Goal: Information Seeking & Learning: Learn about a topic

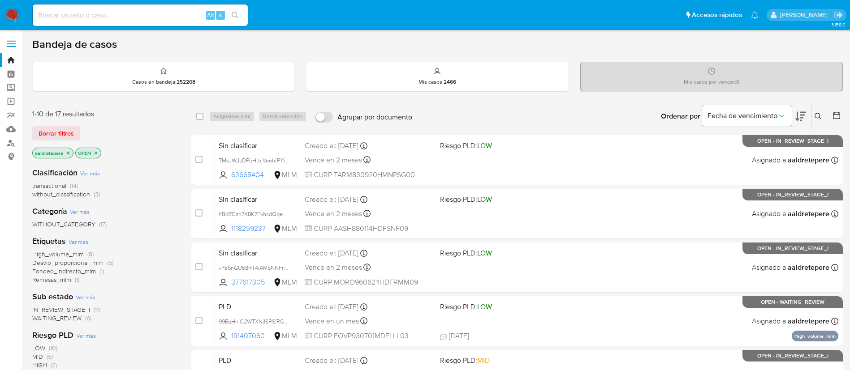
click at [88, 10] on input at bounding box center [140, 15] width 215 height 12
paste input "550152521"
type input "550152521"
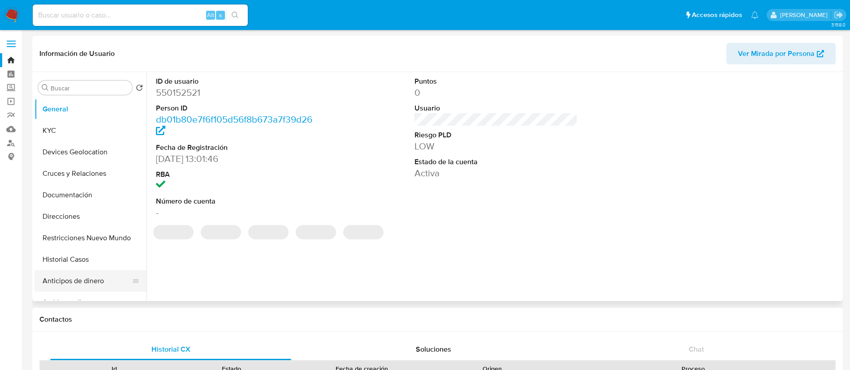
select select "10"
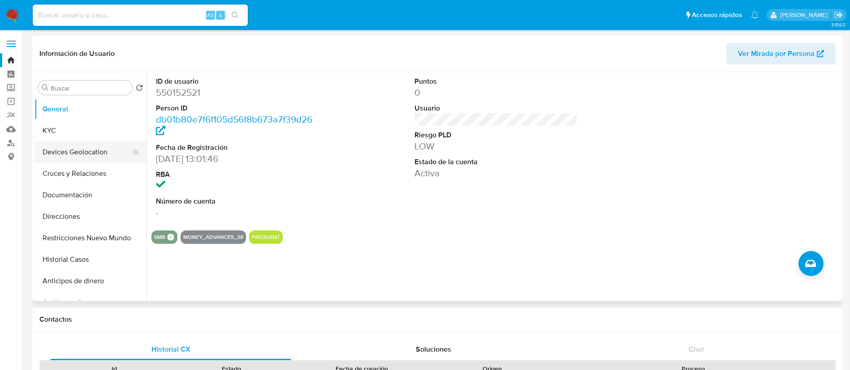
click at [98, 142] on button "Devices Geolocation" at bounding box center [86, 152] width 105 height 21
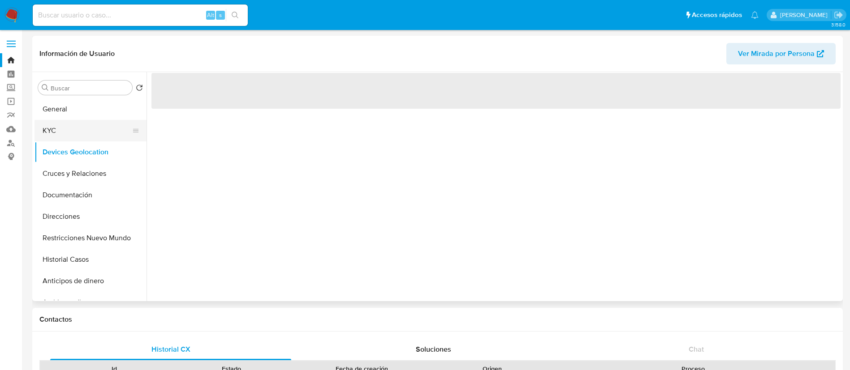
click at [90, 136] on button "KYC" at bounding box center [86, 130] width 105 height 21
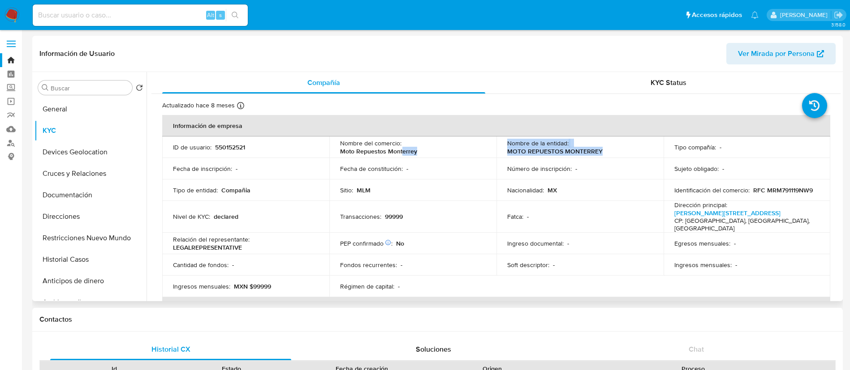
drag, startPoint x: 606, startPoint y: 151, endPoint x: 465, endPoint y: 151, distance: 140.6
click at [465, 151] on tr "ID de usuario : 550152521 Nombre del comercio : Moto Repuestos Monterrey Nombre…" at bounding box center [496, 147] width 668 height 21
drag, startPoint x: 413, startPoint y: 213, endPoint x: 405, endPoint y: 224, distance: 14.2
click at [412, 217] on div "Transacciones : 99999" at bounding box center [413, 217] width 146 height 8
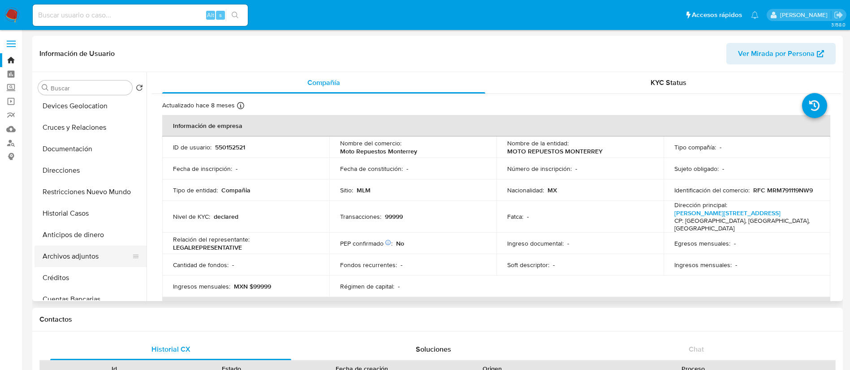
scroll to position [67, 0]
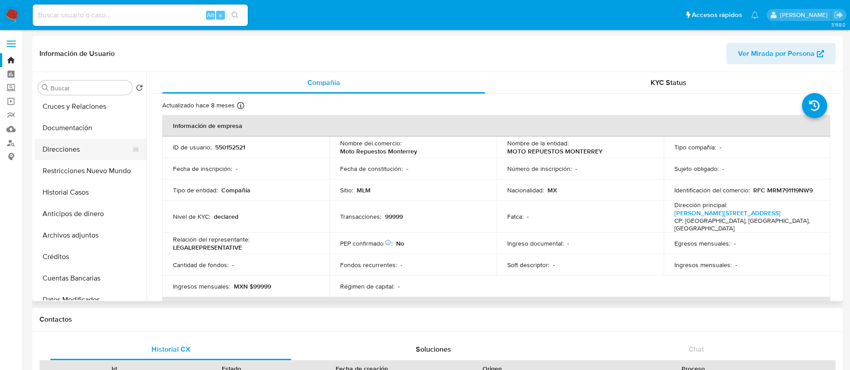
drag, startPoint x: 95, startPoint y: 237, endPoint x: 98, endPoint y: 153, distance: 83.8
click at [98, 153] on ul "General KYC Devices Geolocation Cruces y Relaciones Documentación Direcciones R…" at bounding box center [90, 200] width 112 height 202
click at [52, 188] on button "Historial Casos" at bounding box center [86, 192] width 105 height 21
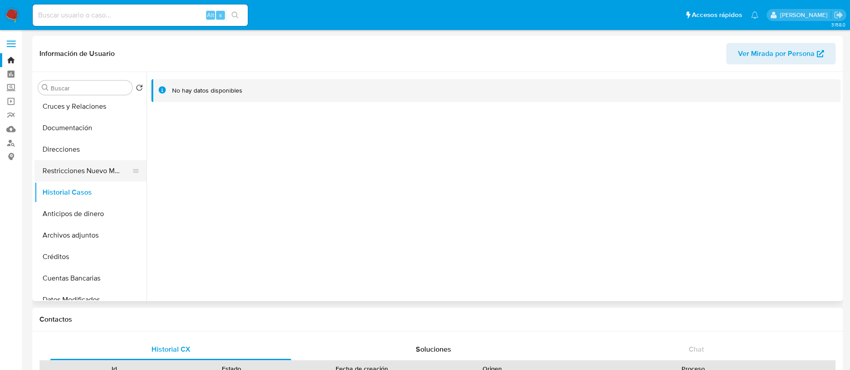
click at [64, 166] on button "Restricciones Nuevo Mundo" at bounding box center [86, 170] width 105 height 21
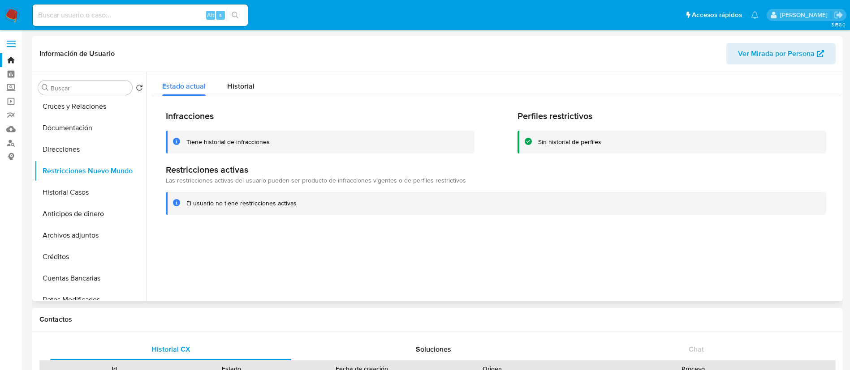
scroll to position [0, 0]
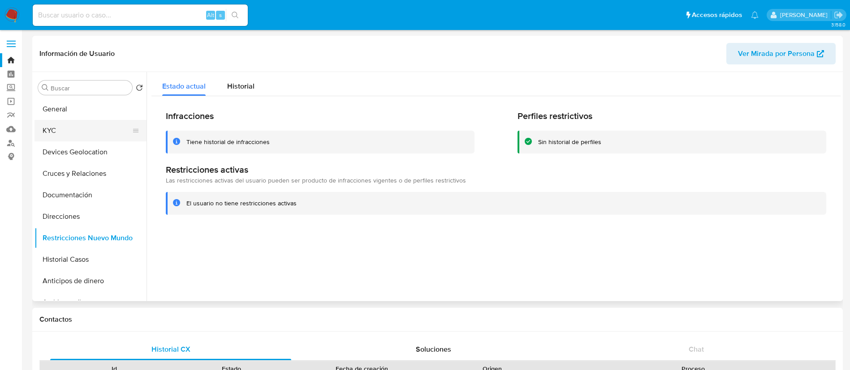
click at [81, 129] on button "KYC" at bounding box center [86, 130] width 105 height 21
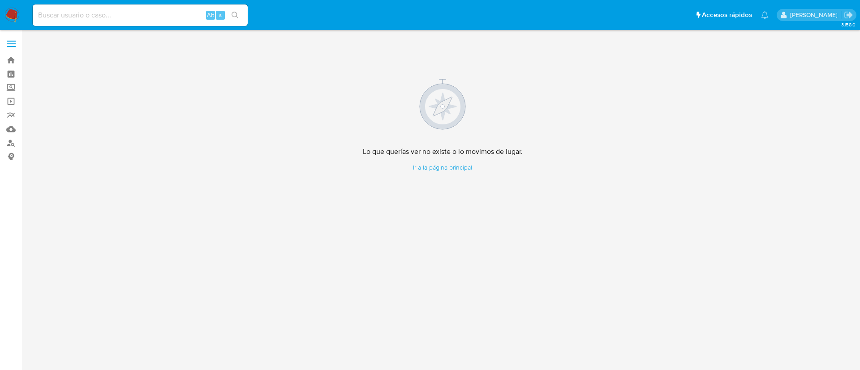
click at [15, 20] on img at bounding box center [11, 15] width 15 height 15
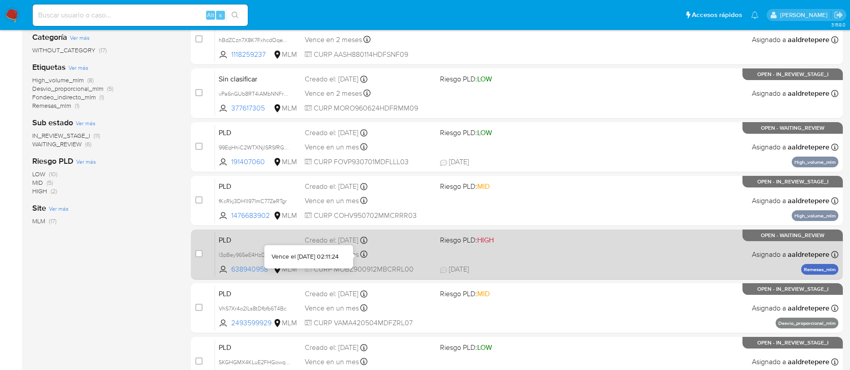
scroll to position [369, 0]
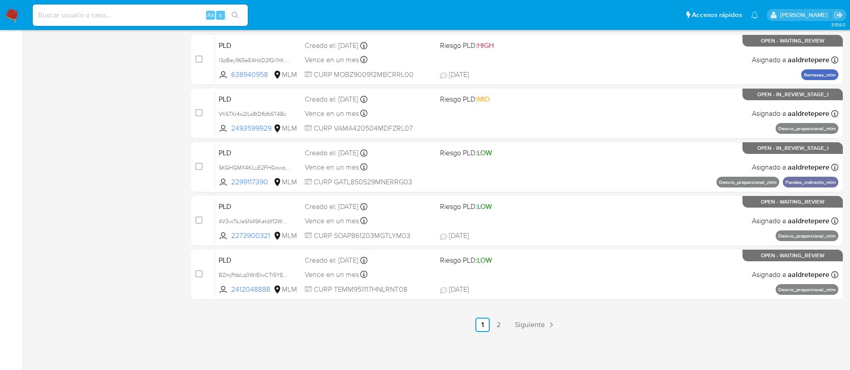
click at [525, 334] on div "3.158.0" at bounding box center [437, 16] width 810 height 698
click at [530, 322] on span "Siguiente" at bounding box center [530, 325] width 30 height 7
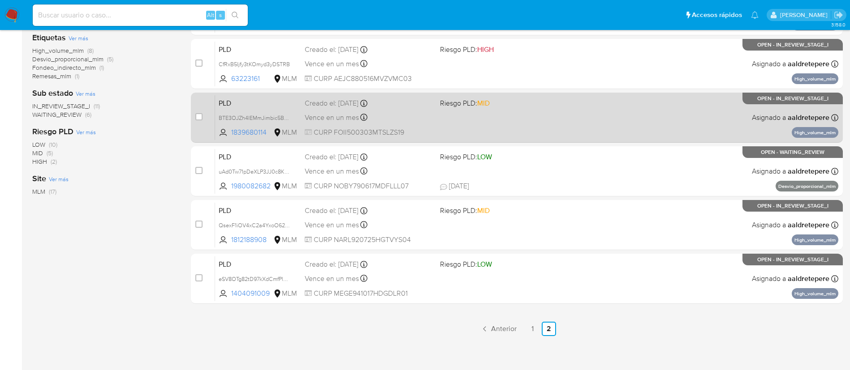
scroll to position [208, 0]
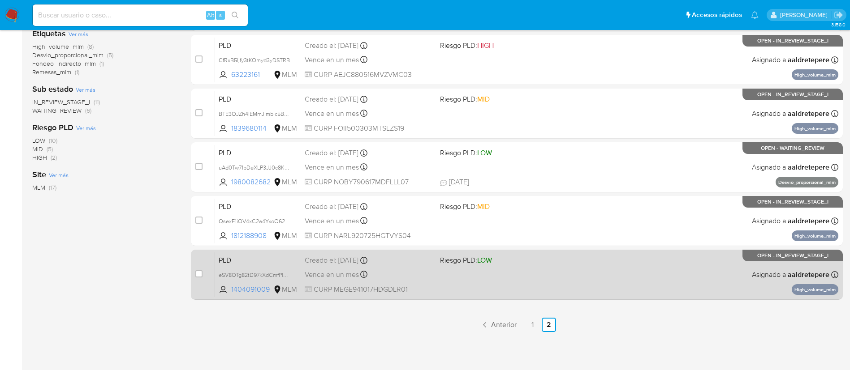
click at [522, 277] on div "PLD eSV8OTg82tD97kXdCmfPlYJL 1404091009 MLM Riesgo PLD: LOW Creado el: 12/08/20…" at bounding box center [526, 274] width 623 height 45
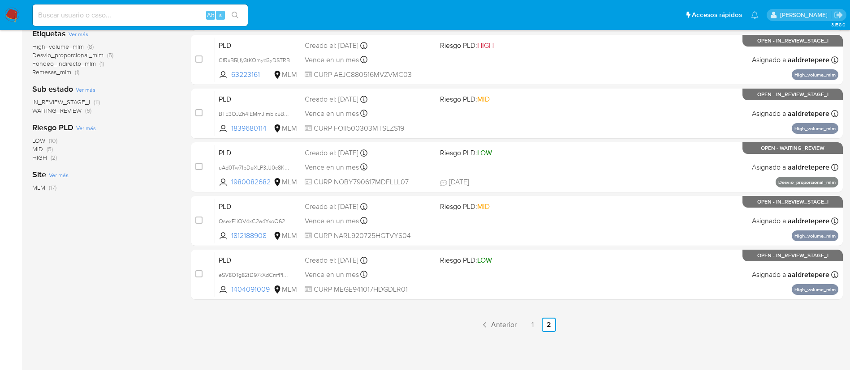
click at [16, 13] on img at bounding box center [11, 15] width 15 height 15
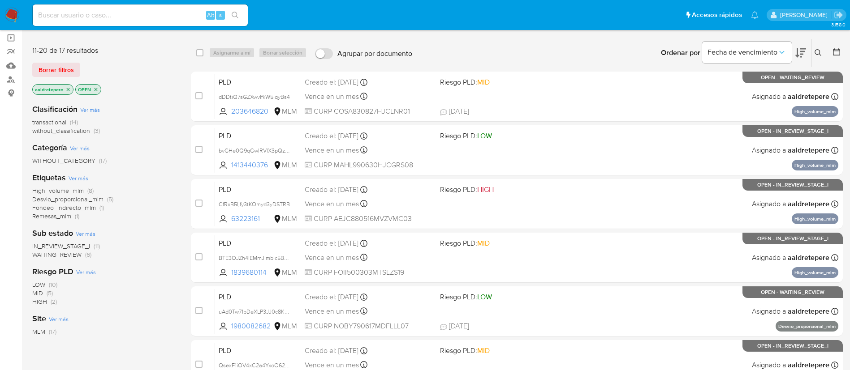
scroll to position [0, 0]
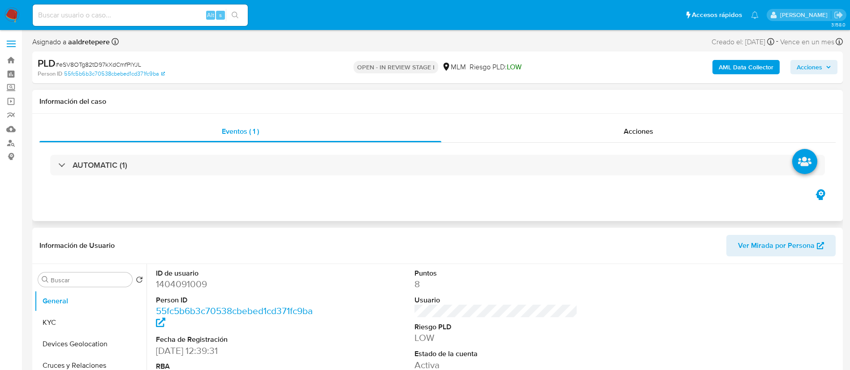
select select "10"
click at [90, 317] on button "KYC" at bounding box center [86, 322] width 105 height 21
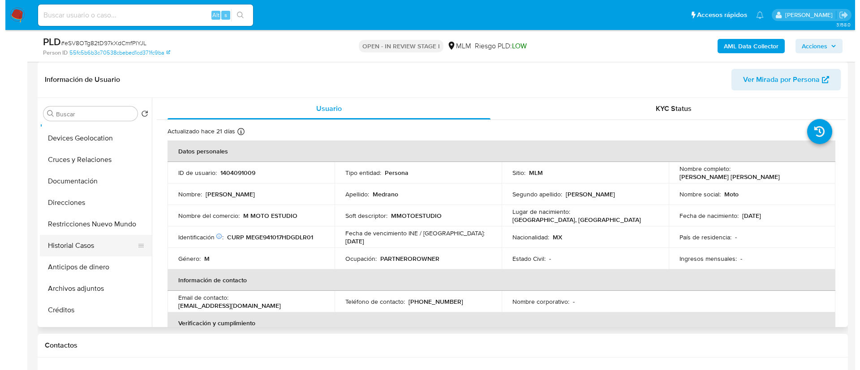
scroll to position [67, 0]
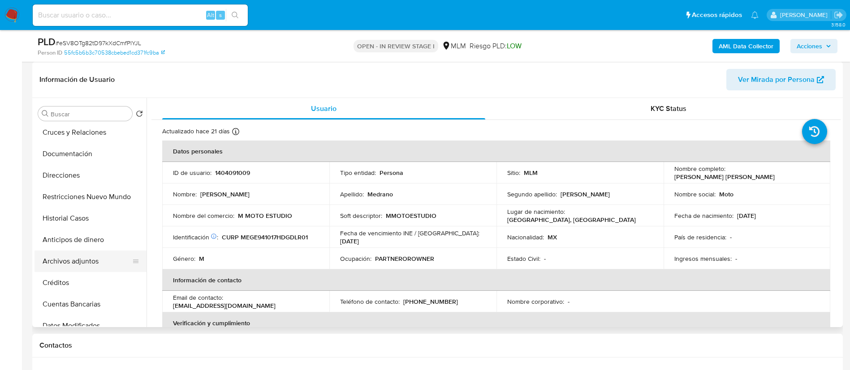
click at [90, 263] on button "Archivos adjuntos" at bounding box center [86, 261] width 105 height 21
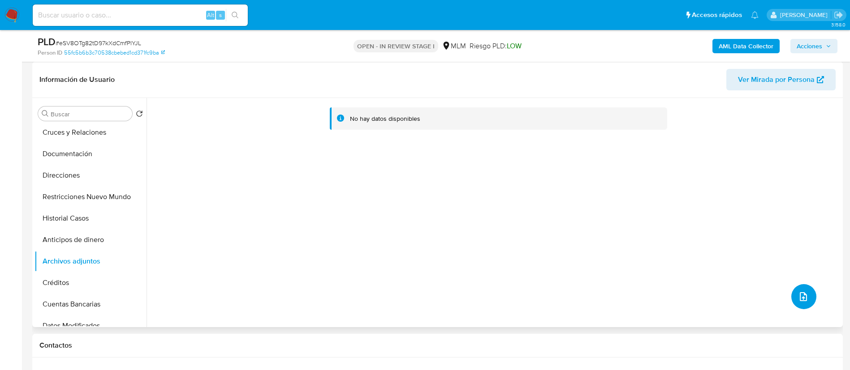
click at [803, 295] on icon "upload-file" at bounding box center [802, 296] width 7 height 9
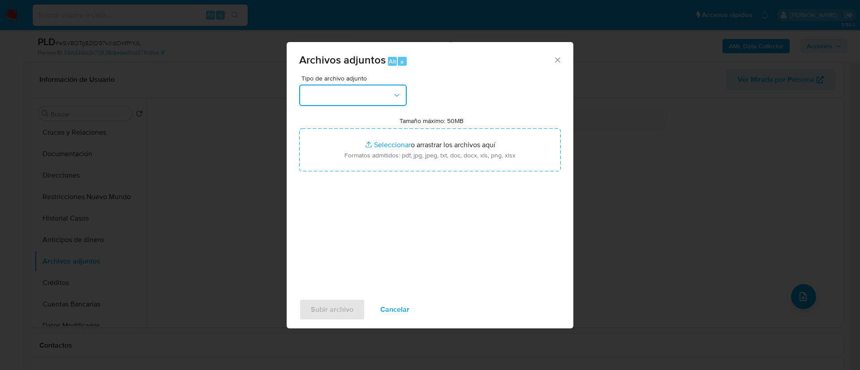
click at [345, 91] on button "button" at bounding box center [352, 95] width 107 height 21
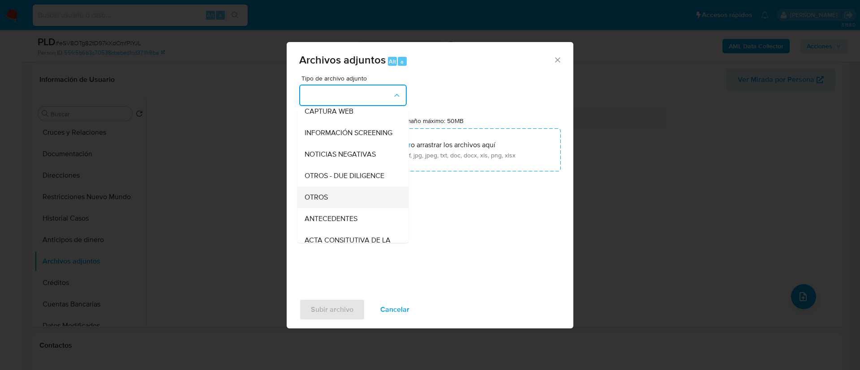
scroll to position [92, 0]
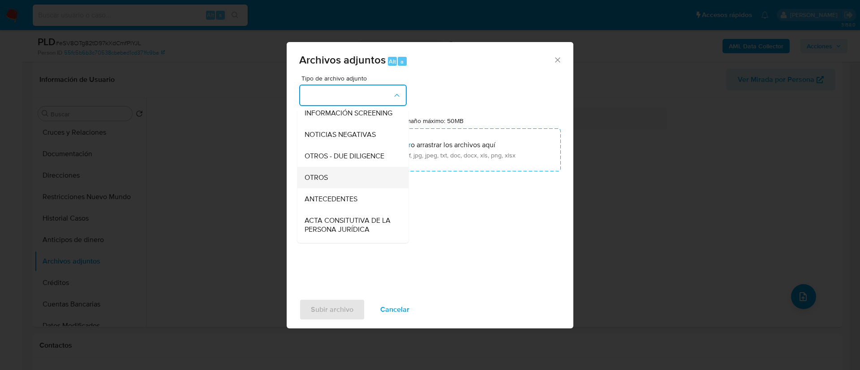
click at [350, 186] on div "OTROS" at bounding box center [350, 177] width 91 height 21
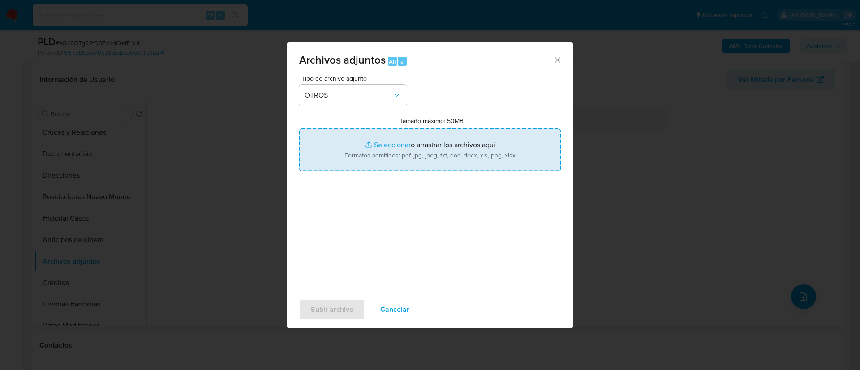
click at [392, 140] on input "Tamaño máximo: 50MB Seleccionar archivos" at bounding box center [430, 150] width 262 height 43
type input "C:\fakepath\1404091009_Erick Daniel Medrano Galvan_AGOSTO 2025.pdf"
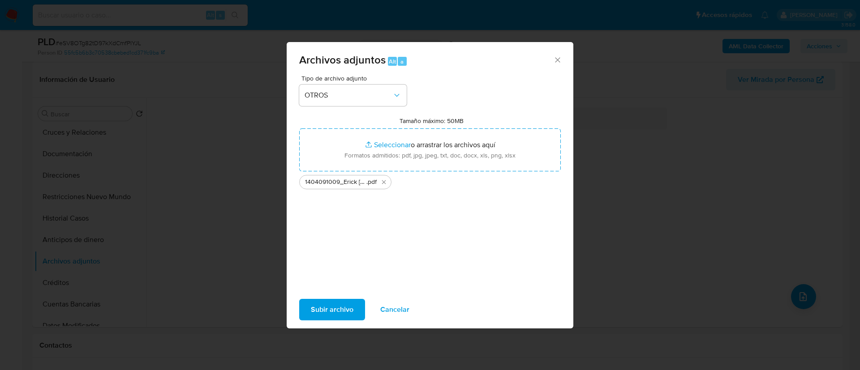
drag, startPoint x: 392, startPoint y: 140, endPoint x: 320, endPoint y: 315, distance: 189.2
click at [320, 315] on span "Subir archivo" at bounding box center [332, 310] width 43 height 20
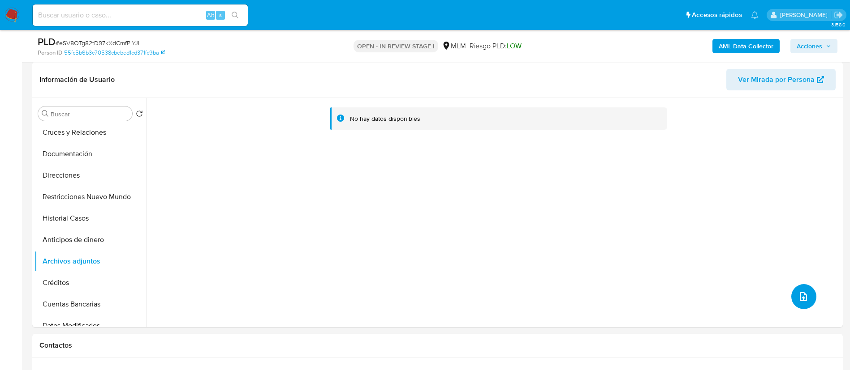
click at [799, 302] on button "upload-file" at bounding box center [803, 296] width 25 height 25
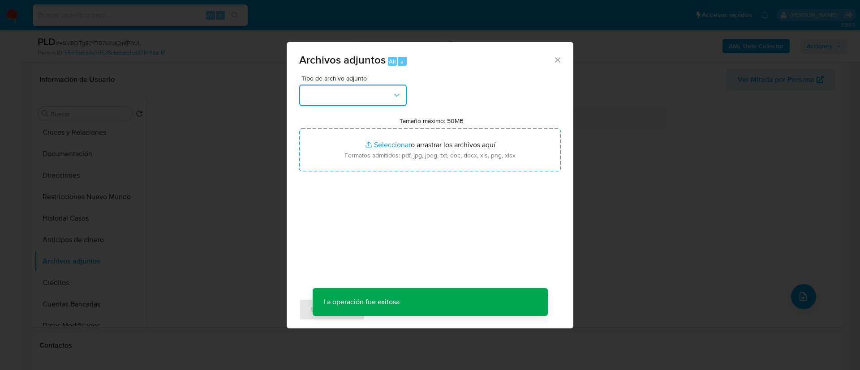
click at [337, 91] on button "button" at bounding box center [352, 95] width 107 height 21
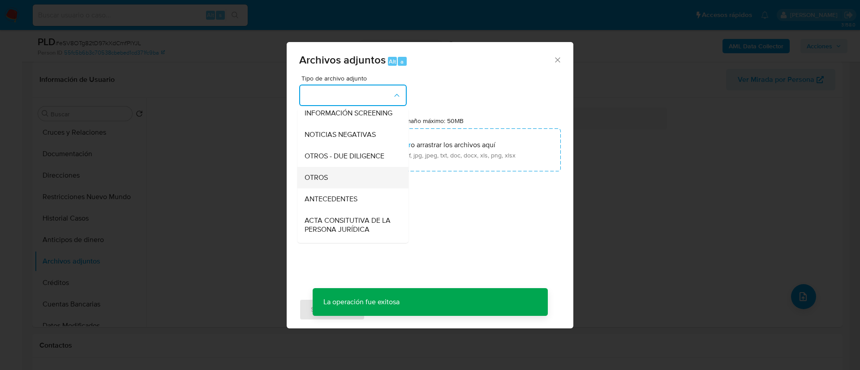
click at [345, 182] on div "OTROS" at bounding box center [350, 177] width 91 height 21
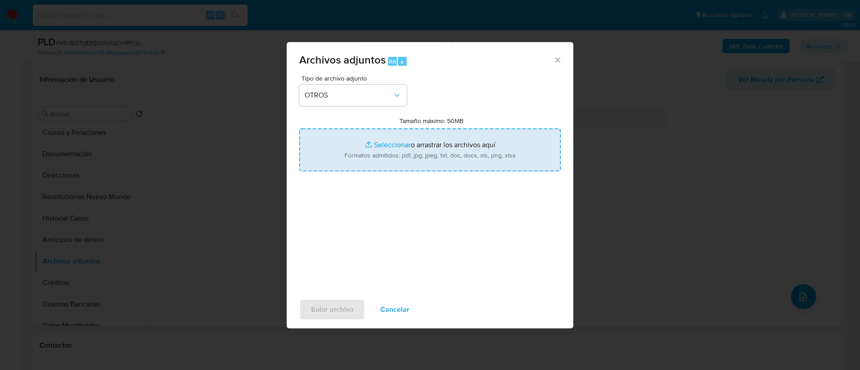
click at [404, 145] on input "Tamaño máximo: 50MB Seleccionar archivos" at bounding box center [430, 150] width 262 height 43
type input "C:\fakepath\1404091009_ERICK DANIEL MEDRANO GALVAN_AGOSTO 2025.xlsx"
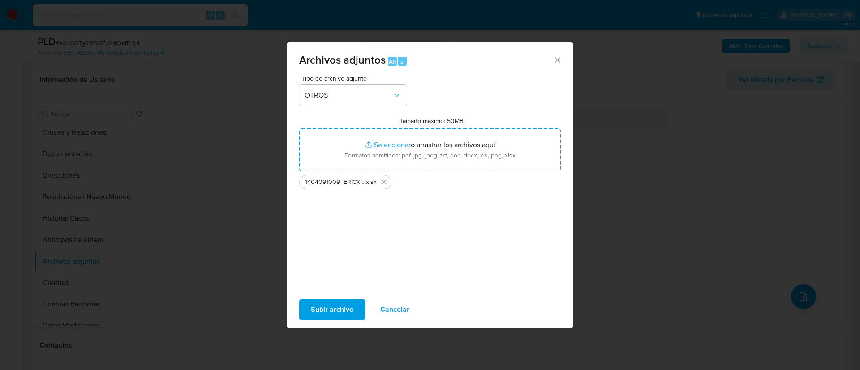
click at [325, 312] on span "Subir archivo" at bounding box center [332, 310] width 43 height 20
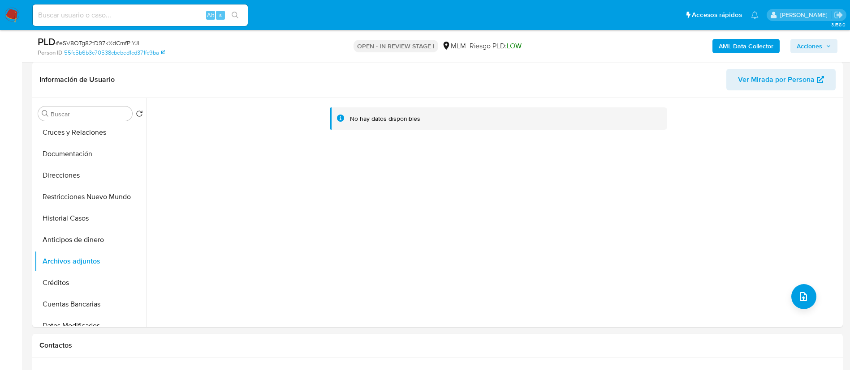
click at [85, 262] on button "Archivos adjuntos" at bounding box center [90, 261] width 112 height 21
click at [87, 247] on button "Anticipos de dinero" at bounding box center [86, 239] width 105 height 21
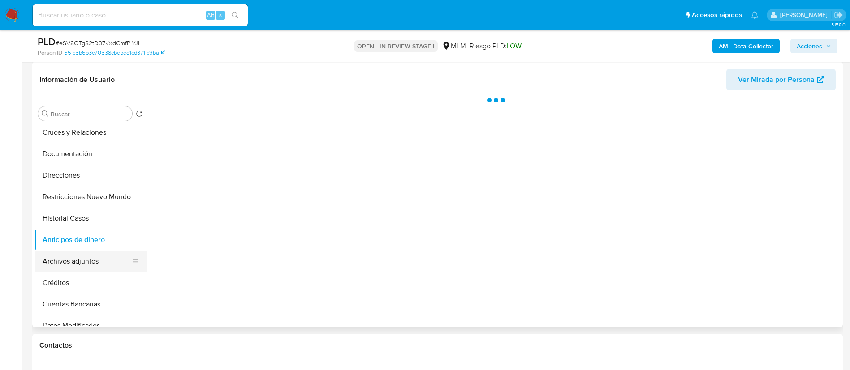
click at [87, 260] on button "Archivos adjuntos" at bounding box center [86, 261] width 105 height 21
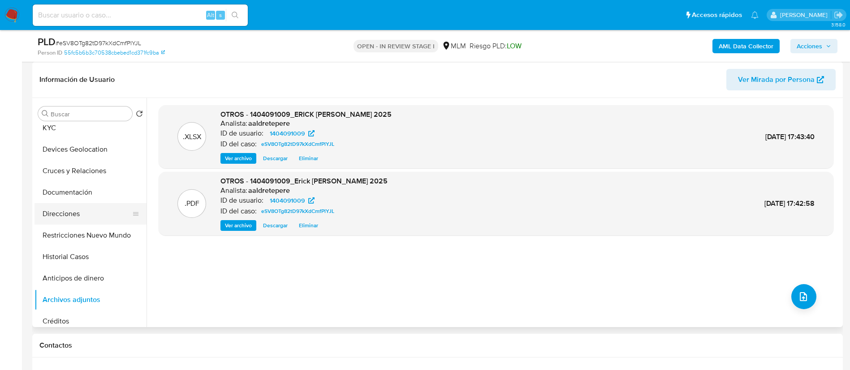
scroll to position [0, 0]
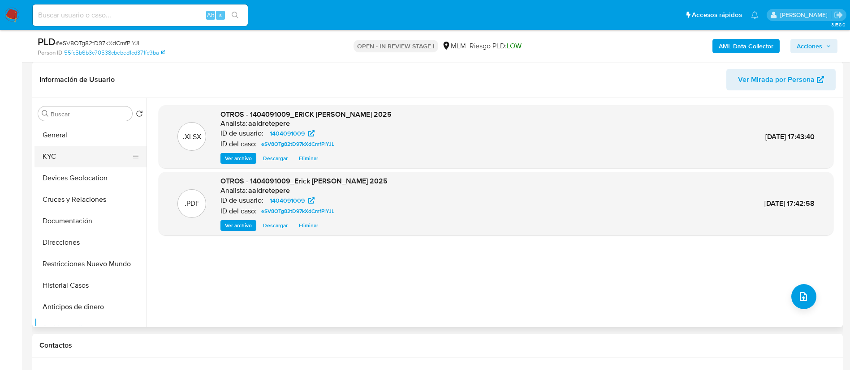
click at [83, 146] on button "KYC" at bounding box center [86, 156] width 105 height 21
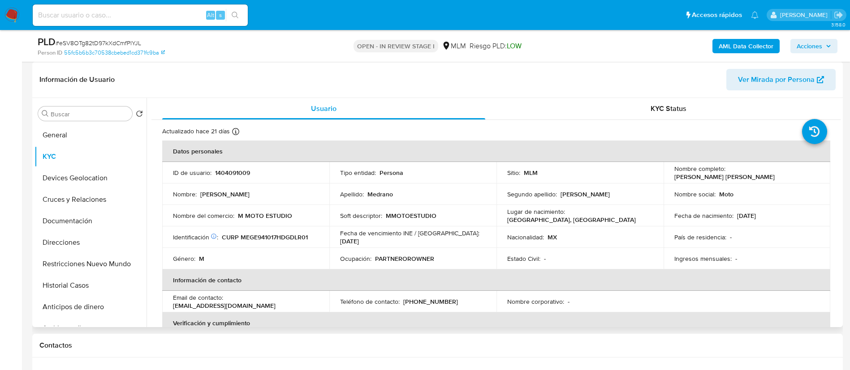
scroll to position [67, 0]
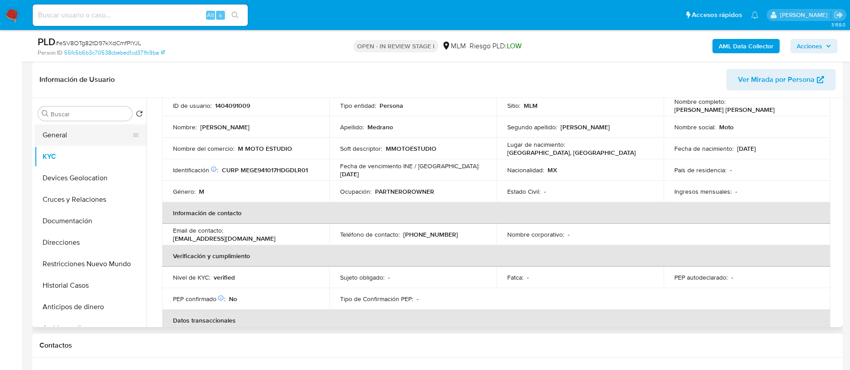
click at [90, 136] on button "General" at bounding box center [86, 135] width 105 height 21
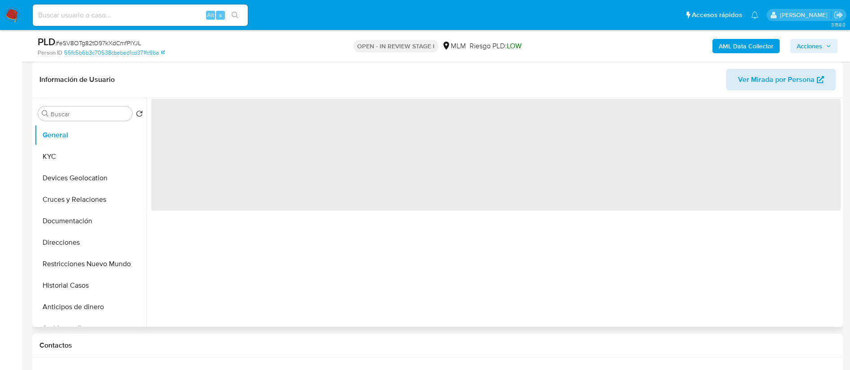
scroll to position [0, 0]
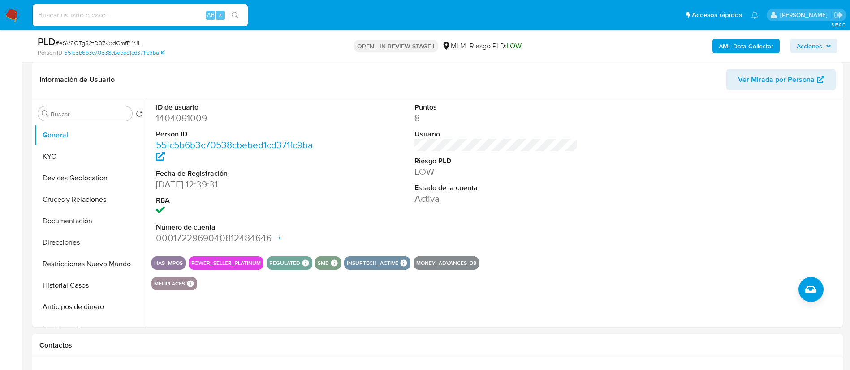
click at [799, 47] on span "Acciones" at bounding box center [809, 46] width 26 height 14
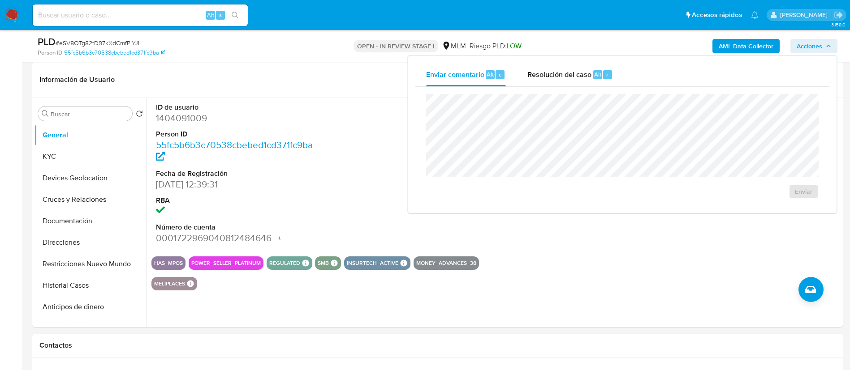
drag, startPoint x: 563, startPoint y: 69, endPoint x: 538, endPoint y: 88, distance: 30.7
click at [562, 69] on span "Resolución del caso" at bounding box center [559, 74] width 64 height 10
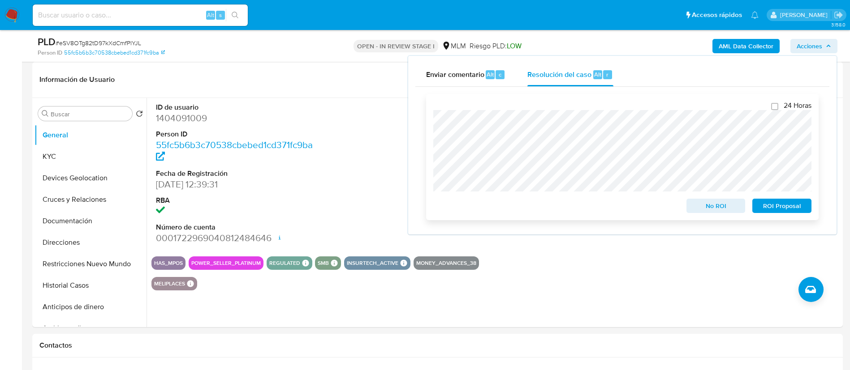
click at [701, 211] on span "No ROI" at bounding box center [715, 206] width 47 height 13
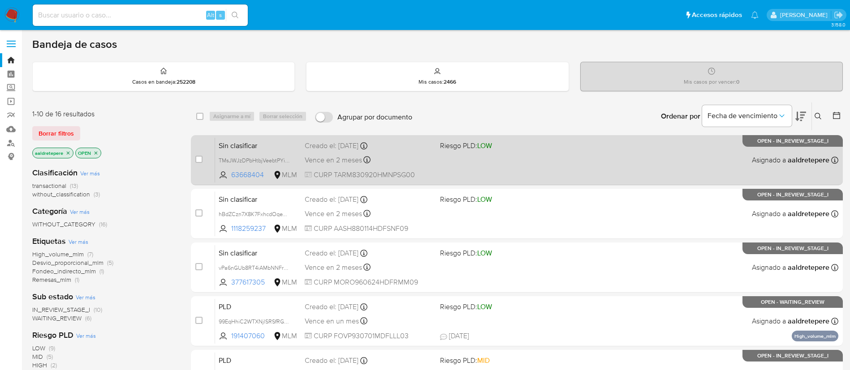
click at [613, 159] on div "Sin clasificar TMsJWJzDPbHtbjVeebtPYiq4 63668404 MLM Riesgo PLD: LOW Creado el:…" at bounding box center [526, 159] width 623 height 45
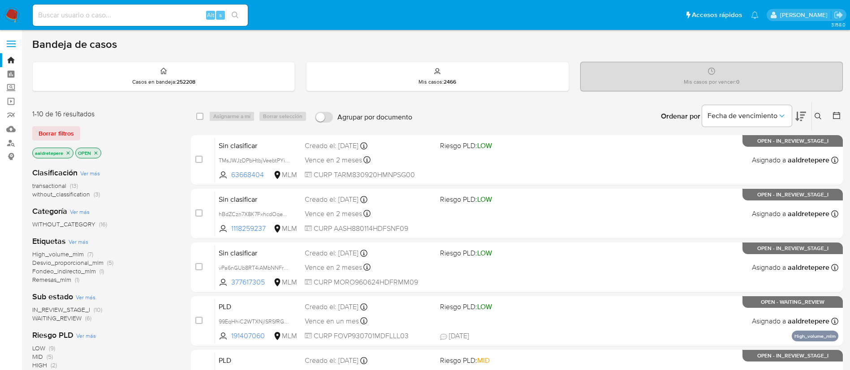
click at [93, 17] on input at bounding box center [140, 15] width 215 height 12
paste input "393507032"
type input "393507032"
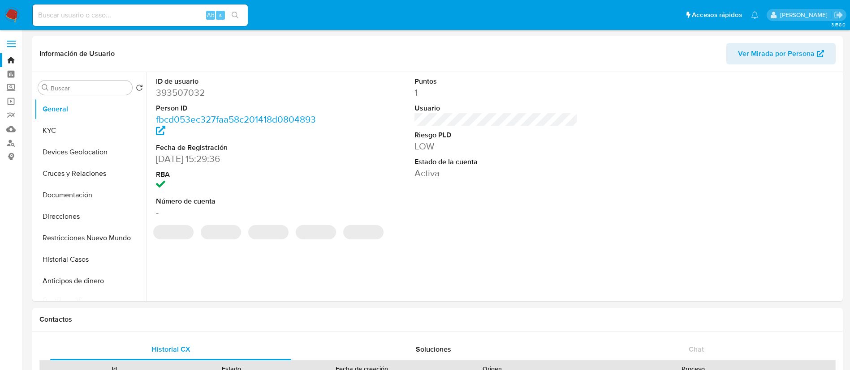
select select "10"
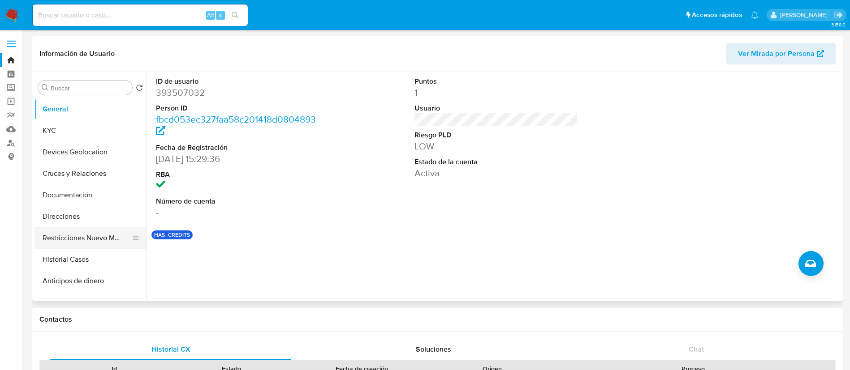
click at [98, 242] on button "Restricciones Nuevo Mundo" at bounding box center [86, 238] width 105 height 21
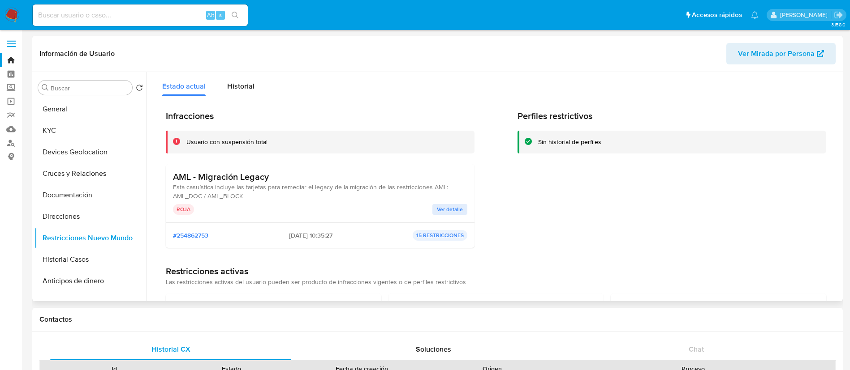
click at [449, 205] on span "Ver detalle" at bounding box center [450, 209] width 26 height 9
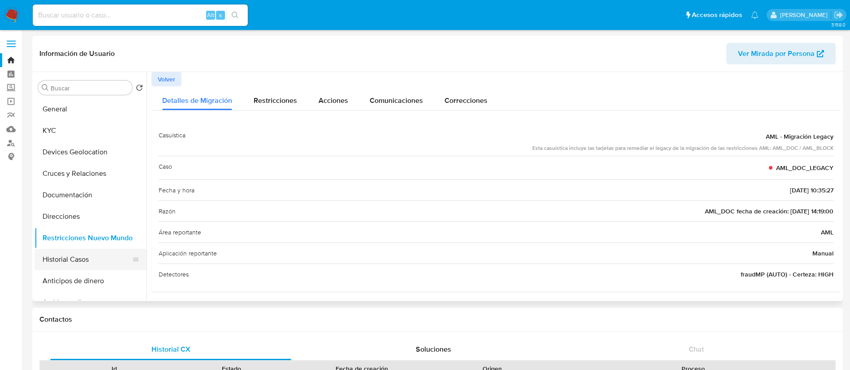
click at [76, 256] on button "Historial Casos" at bounding box center [86, 259] width 105 height 21
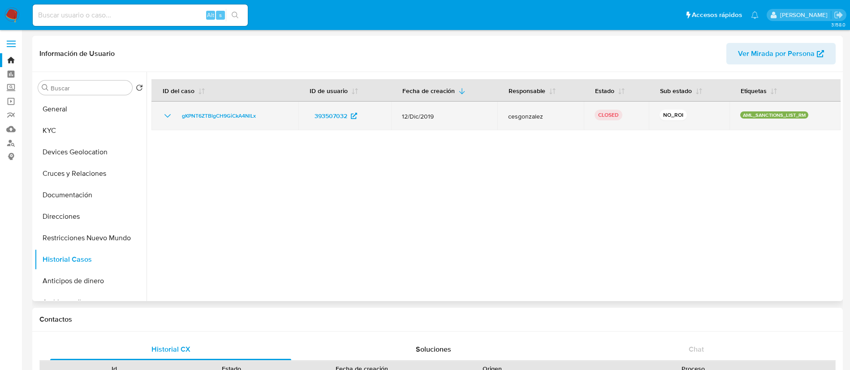
click at [163, 114] on icon "Mostrar/Ocultar" at bounding box center [167, 116] width 11 height 11
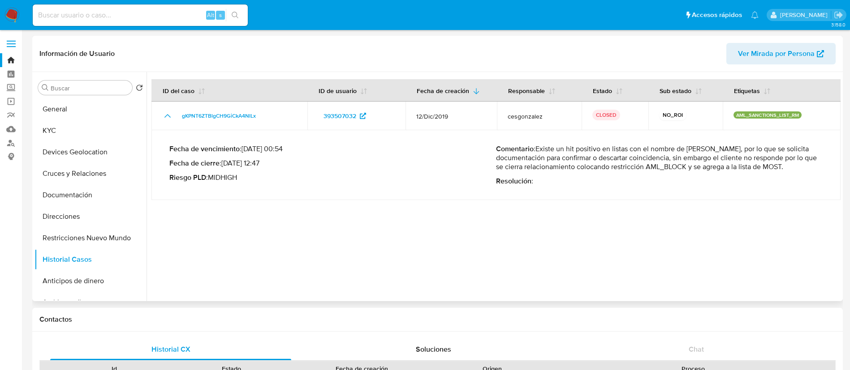
click at [727, 223] on div at bounding box center [493, 186] width 694 height 229
drag, startPoint x: 559, startPoint y: 149, endPoint x: 803, endPoint y: 175, distance: 245.4
click at [803, 175] on div "Comentario : Existe un hit positivo en listas con el nombre de ALEJANDRO TAPIA,…" at bounding box center [659, 165] width 327 height 41
click at [59, 124] on button "KYC" at bounding box center [86, 130] width 105 height 21
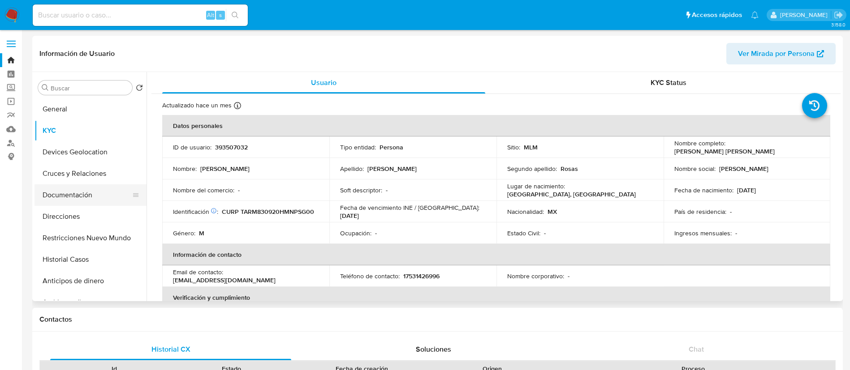
click at [84, 201] on button "Documentación" at bounding box center [86, 195] width 105 height 21
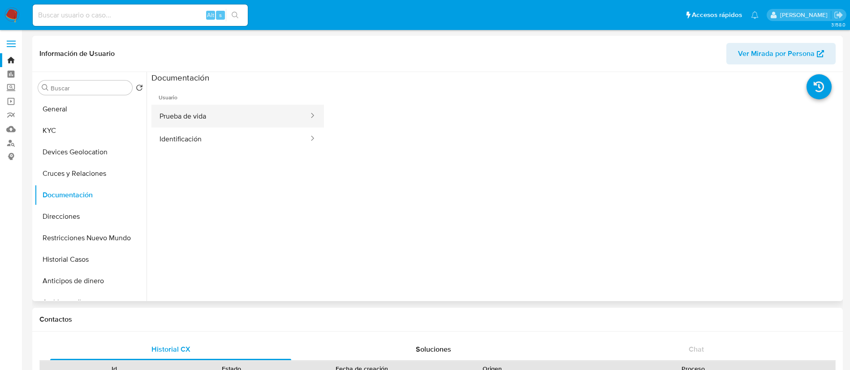
click at [184, 120] on button "Prueba de vida" at bounding box center [230, 116] width 158 height 23
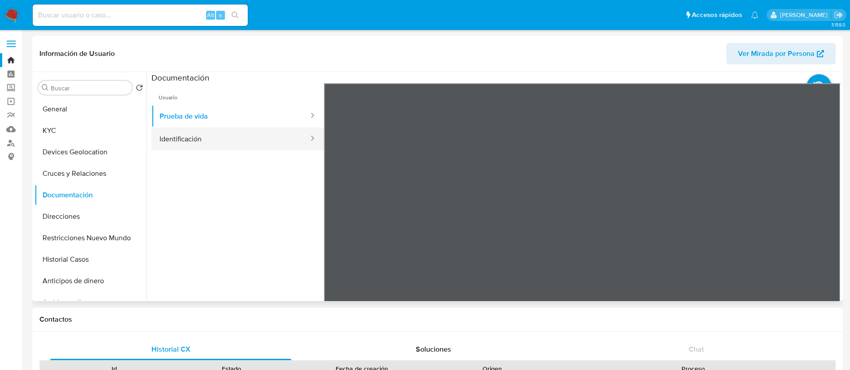
click at [200, 144] on button "Identificación" at bounding box center [230, 139] width 158 height 23
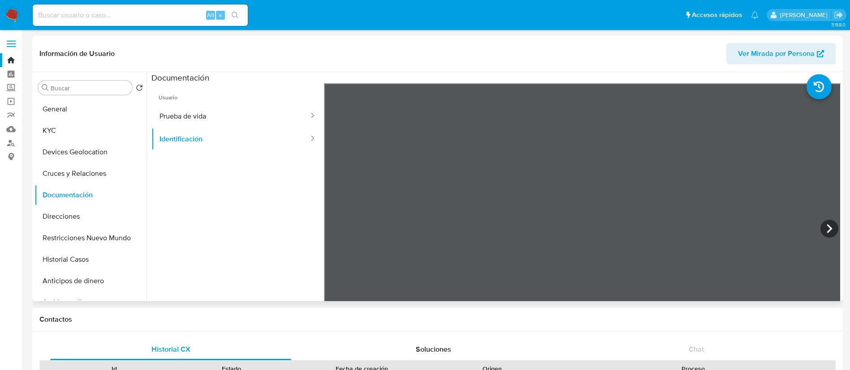
drag, startPoint x: 773, startPoint y: 223, endPoint x: 773, endPoint y: 199, distance: 24.6
click at [773, 199] on div at bounding box center [582, 230] width 517 height 294
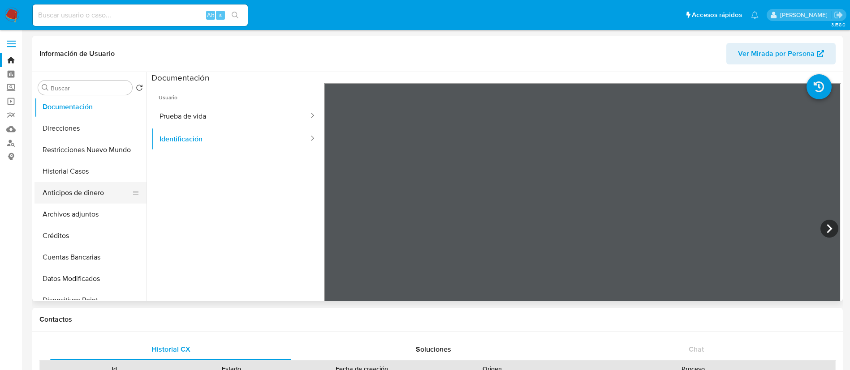
scroll to position [67, 0]
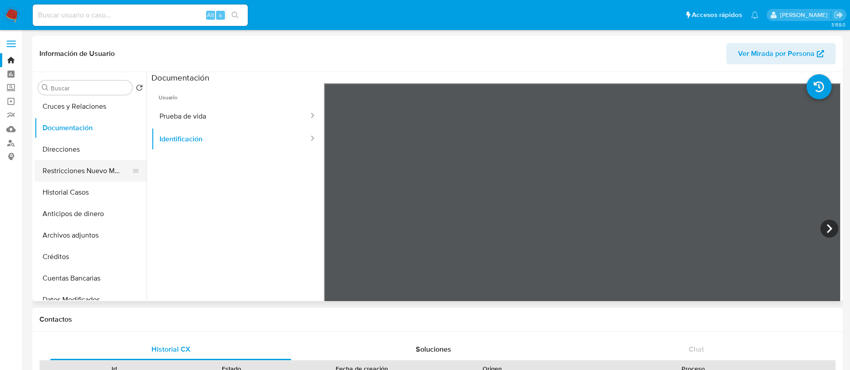
click at [86, 166] on button "Restricciones Nuevo Mundo" at bounding box center [86, 170] width 105 height 21
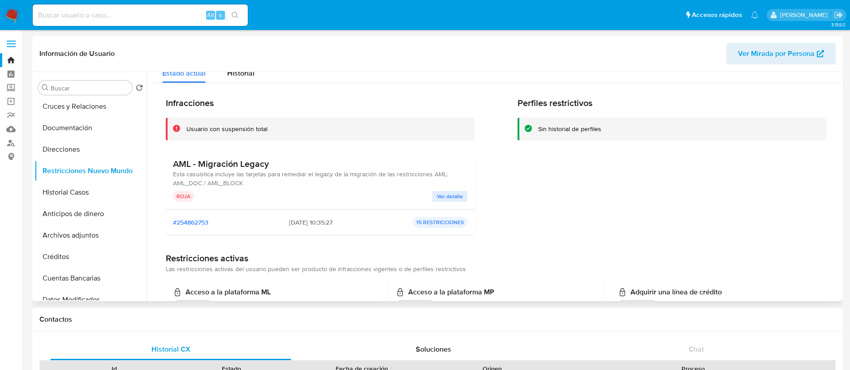
scroll to position [0, 0]
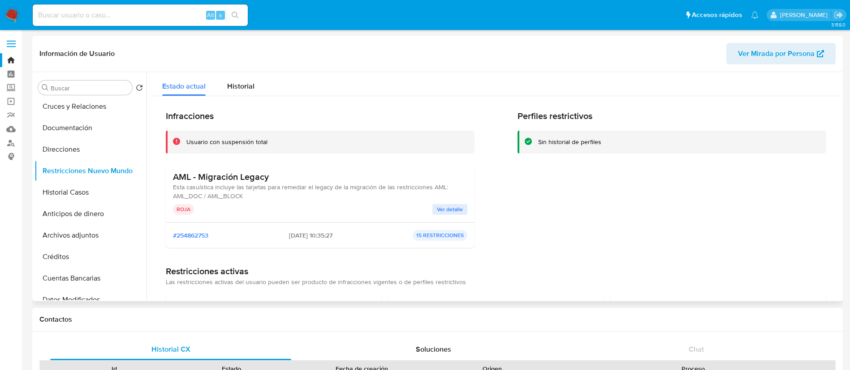
drag, startPoint x: 368, startPoint y: 109, endPoint x: 356, endPoint y: 99, distance: 15.9
click at [356, 99] on div "Infracciones Usuario con suspensión total AML - Migración Legacy Esta casuístic…" at bounding box center [495, 310] width 689 height 429
click at [502, 241] on div "Infracciones Usuario con suspensión total AML - Migración Legacy Esta casuístic…" at bounding box center [496, 183] width 660 height 145
click at [130, 9] on input at bounding box center [140, 15] width 215 height 12
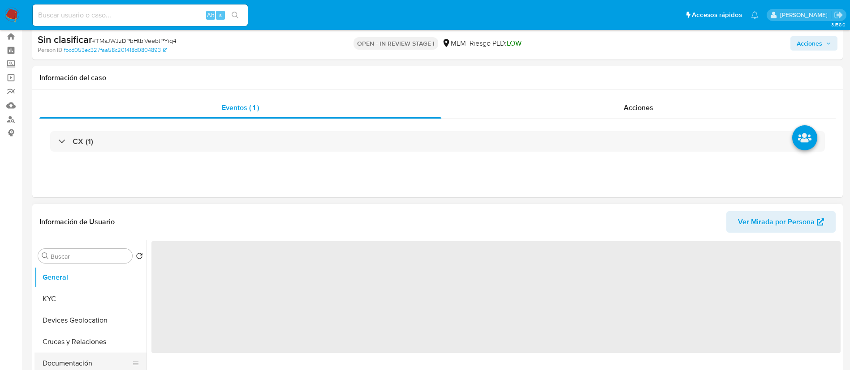
scroll to position [134, 0]
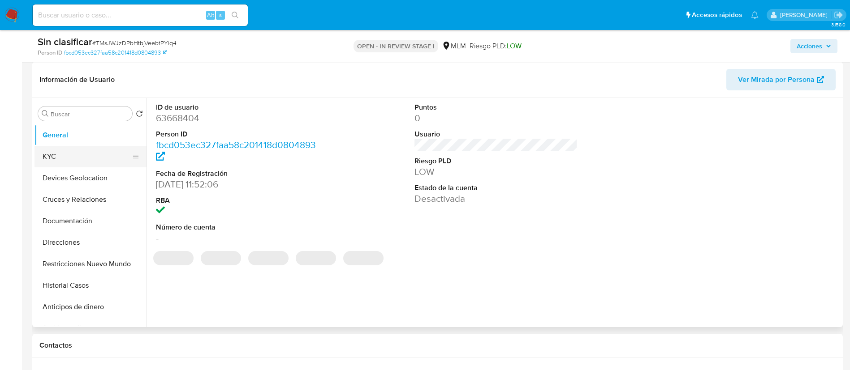
click at [77, 159] on button "KYC" at bounding box center [86, 156] width 105 height 21
select select "10"
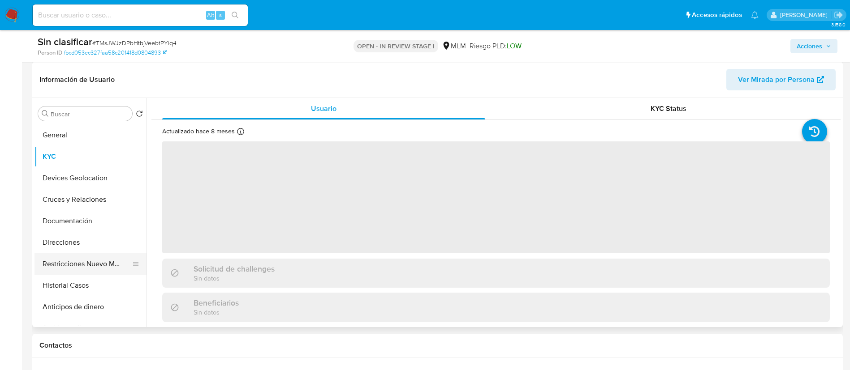
click at [72, 268] on button "Restricciones Nuevo Mundo" at bounding box center [86, 263] width 105 height 21
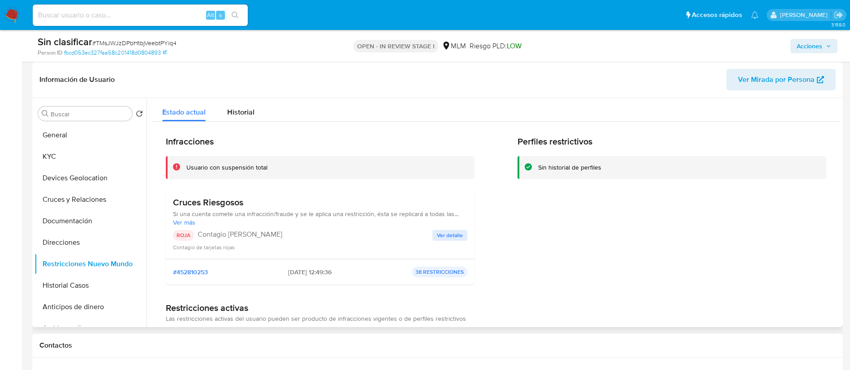
click at [440, 233] on span "Ver detalle" at bounding box center [450, 235] width 26 height 9
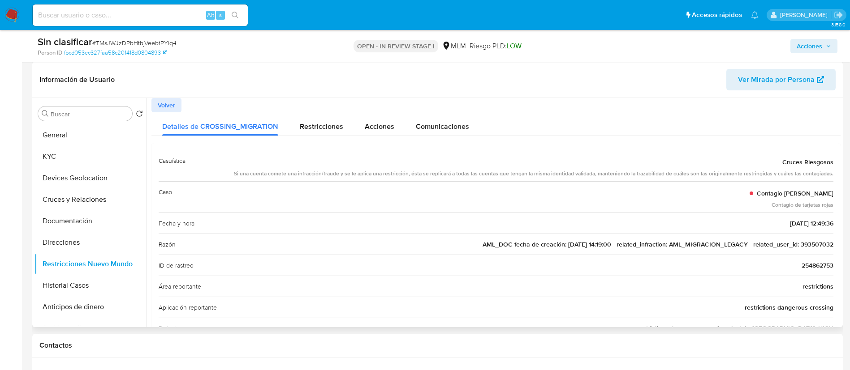
click at [816, 248] on span "AML_DOC fecha de creación: [DATE] 14:19:00 - related_infraction: AML_MIGRACION_…" at bounding box center [657, 244] width 351 height 9
click at [47, 148] on button "KYC" at bounding box center [86, 156] width 105 height 21
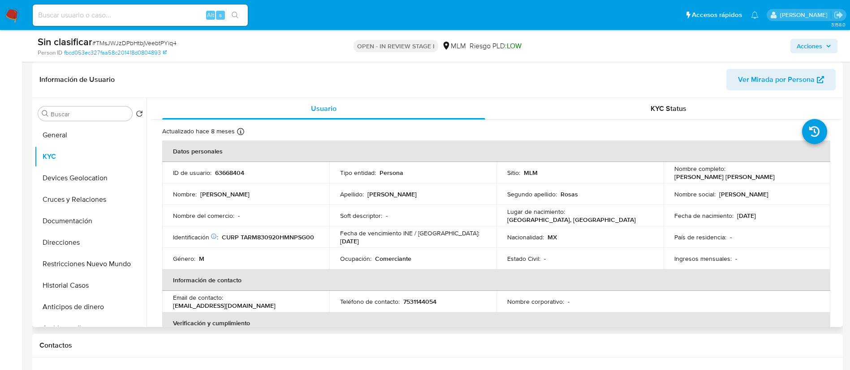
click at [232, 171] on p "63668404" at bounding box center [229, 173] width 29 height 8
copy p "63668404"
drag, startPoint x: 797, startPoint y: 175, endPoint x: 726, endPoint y: 174, distance: 70.8
click at [726, 174] on p "[PERSON_NAME] [PERSON_NAME]" at bounding box center [724, 177] width 100 height 8
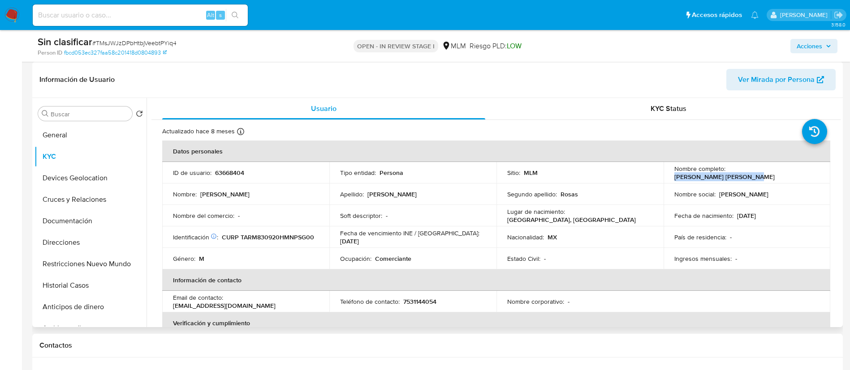
copy p "[PERSON_NAME] [PERSON_NAME]"
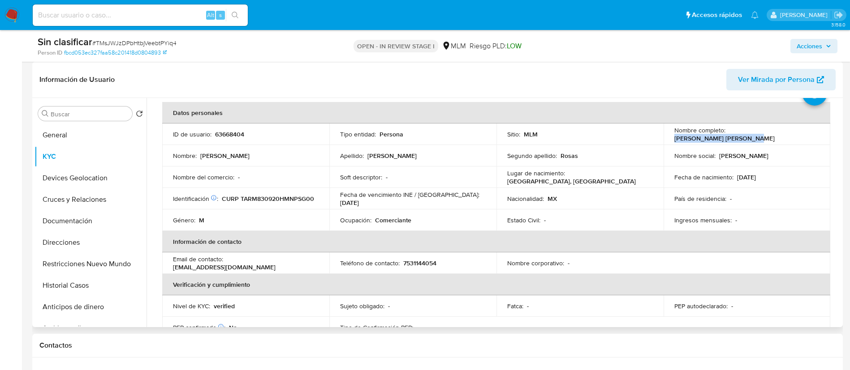
scroll to position [67, 0]
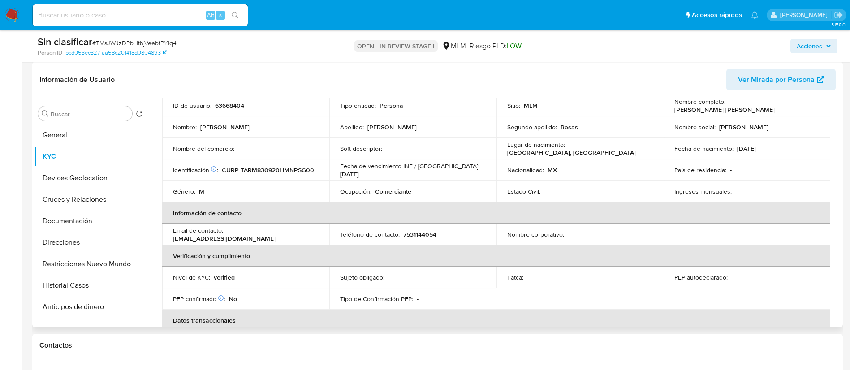
click at [237, 106] on p "63668404" at bounding box center [229, 106] width 29 height 8
copy p "63668404"
click at [103, 263] on button "Restricciones Nuevo Mundo" at bounding box center [86, 263] width 105 height 21
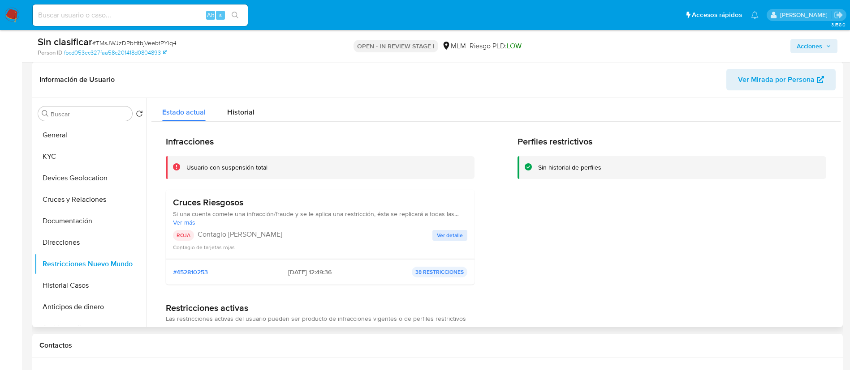
click at [444, 239] on span "Ver detalle" at bounding box center [450, 235] width 26 height 9
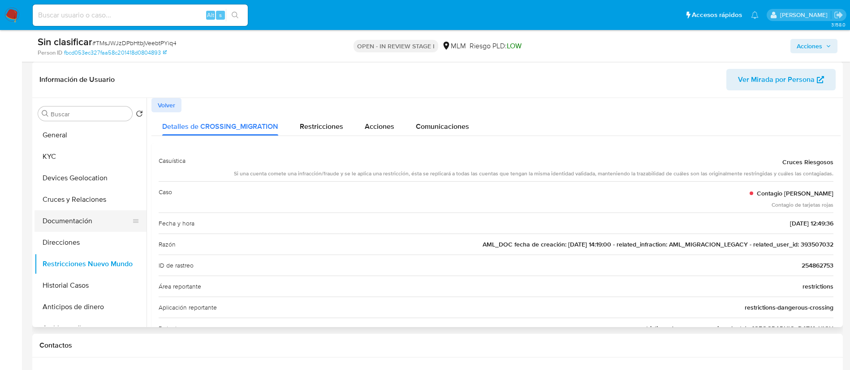
click at [84, 213] on button "Documentación" at bounding box center [86, 221] width 105 height 21
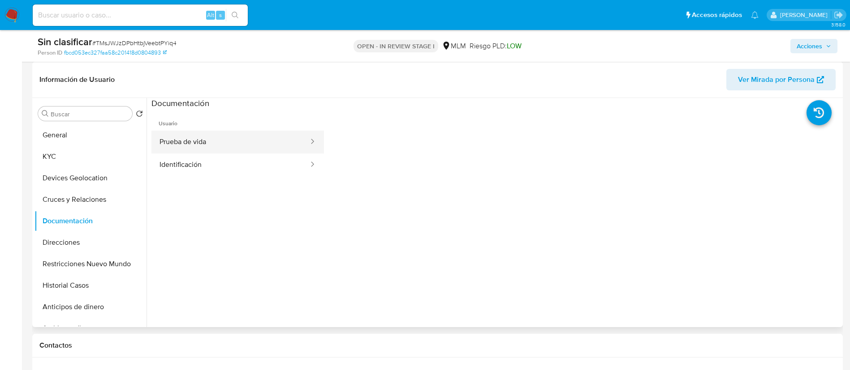
click at [232, 138] on button "Prueba de vida" at bounding box center [230, 142] width 158 height 23
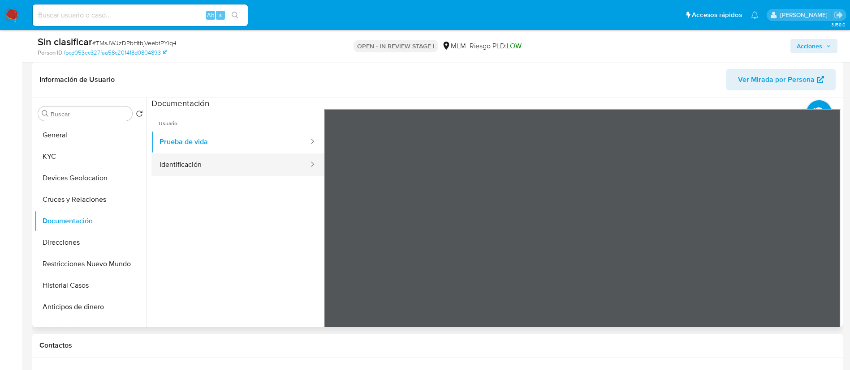
click at [202, 166] on button "Identificación" at bounding box center [230, 165] width 158 height 23
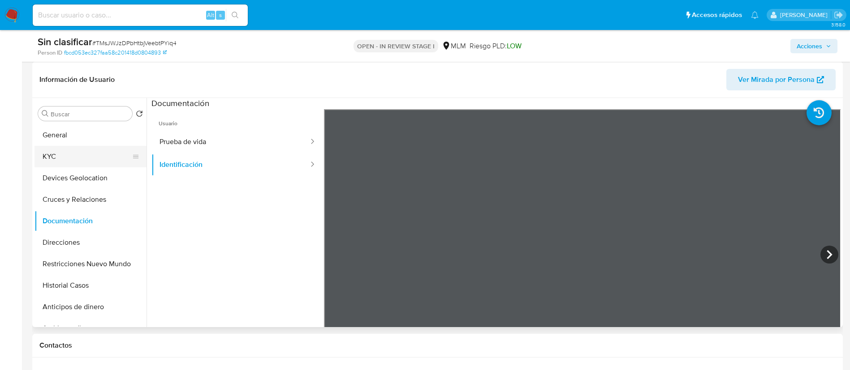
click at [106, 154] on button "KYC" at bounding box center [86, 156] width 105 height 21
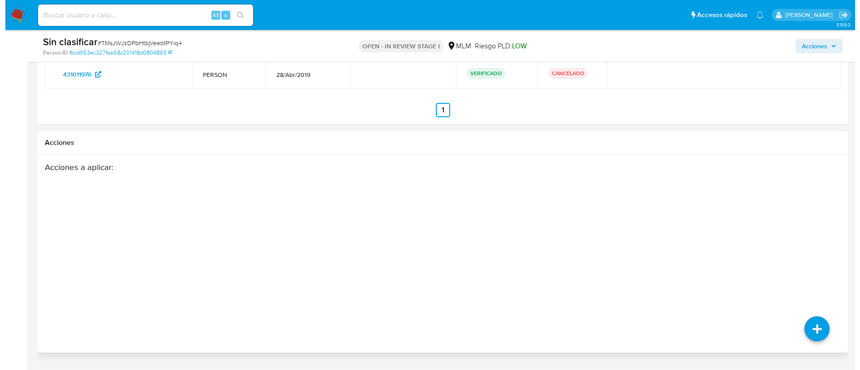
scroll to position [1346, 0]
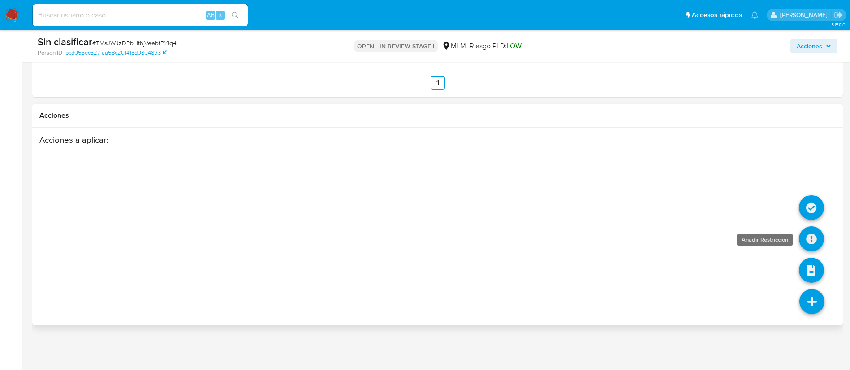
click at [805, 239] on icon at bounding box center [811, 239] width 25 height 25
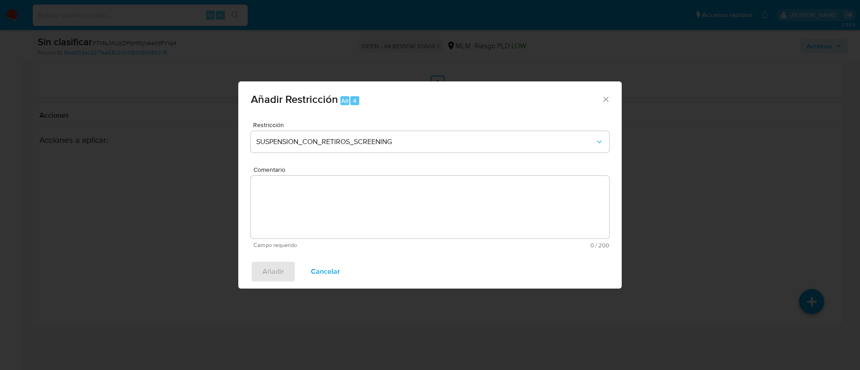
click at [315, 275] on span "Cancelar" at bounding box center [325, 272] width 29 height 20
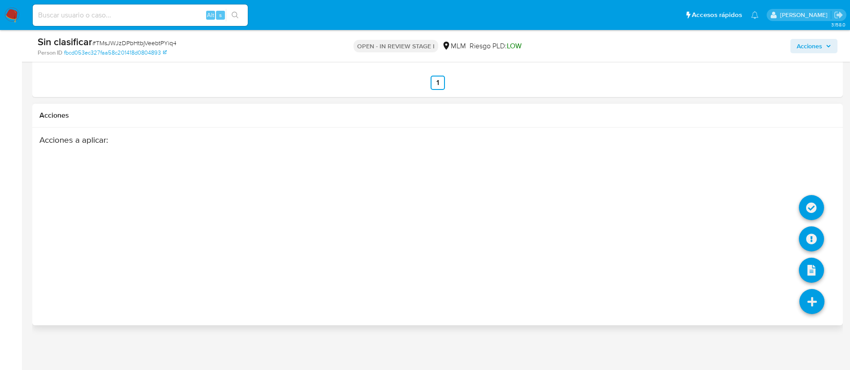
click at [810, 306] on icon at bounding box center [811, 301] width 25 height 25
click at [819, 207] on icon at bounding box center [811, 207] width 25 height 25
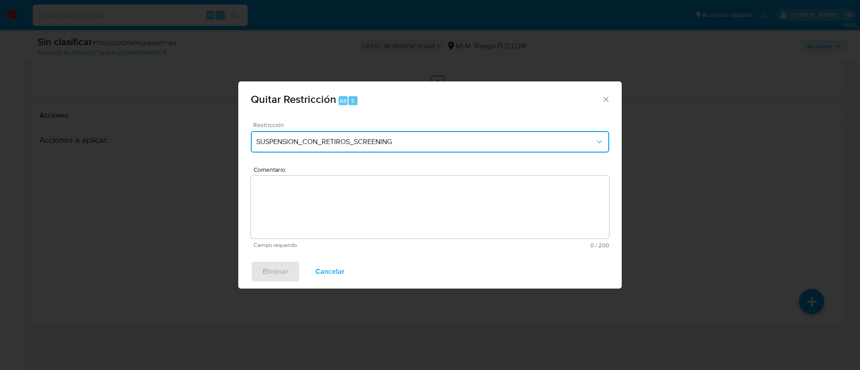
click at [418, 139] on span "SUSPENSION_CON_RETIROS_SCREENING" at bounding box center [425, 141] width 339 height 9
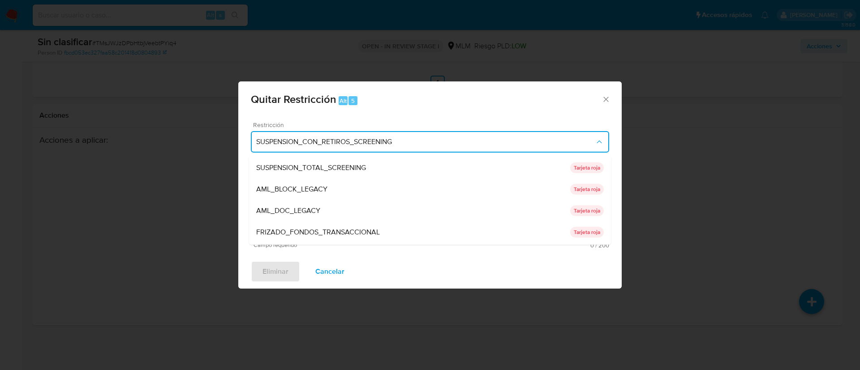
scroll to position [0, 0]
click at [363, 225] on div "AML_DOC_LEGACY" at bounding box center [413, 230] width 314 height 21
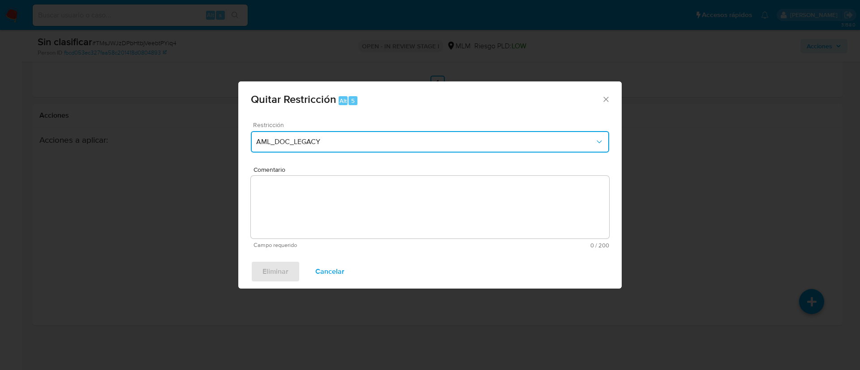
click at [353, 141] on span "AML_DOC_LEGACY" at bounding box center [425, 141] width 339 height 9
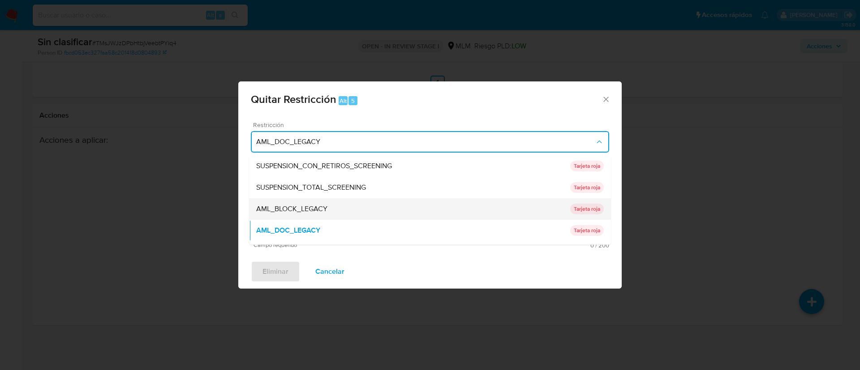
click at [336, 202] on div "AML_BLOCK_LEGACY" at bounding box center [413, 208] width 314 height 21
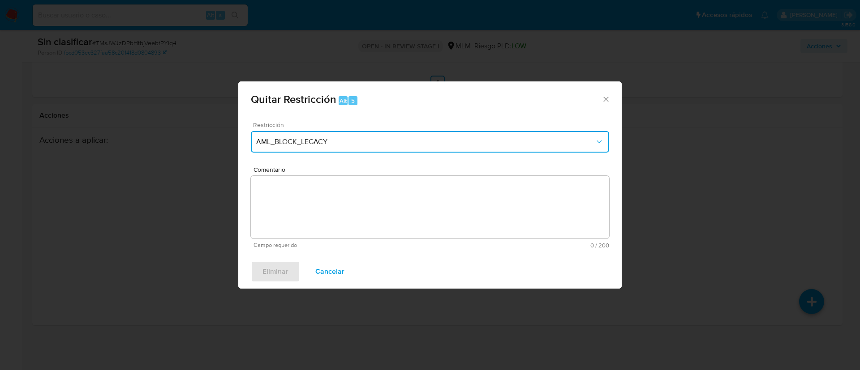
click at [390, 145] on span "AML_BLOCK_LEGACY" at bounding box center [425, 141] width 339 height 9
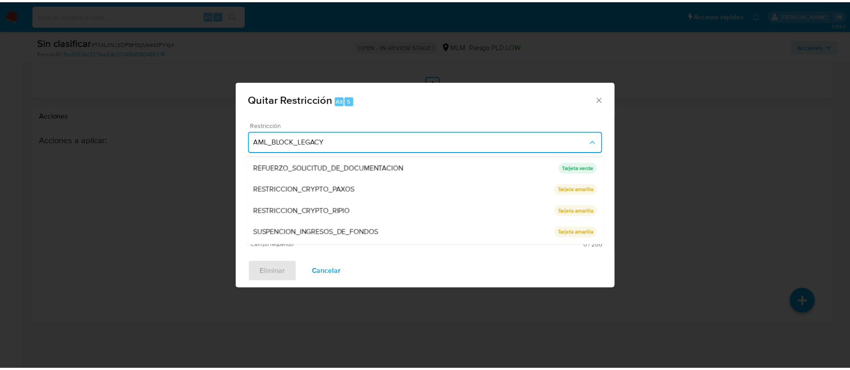
scroll to position [125, 0]
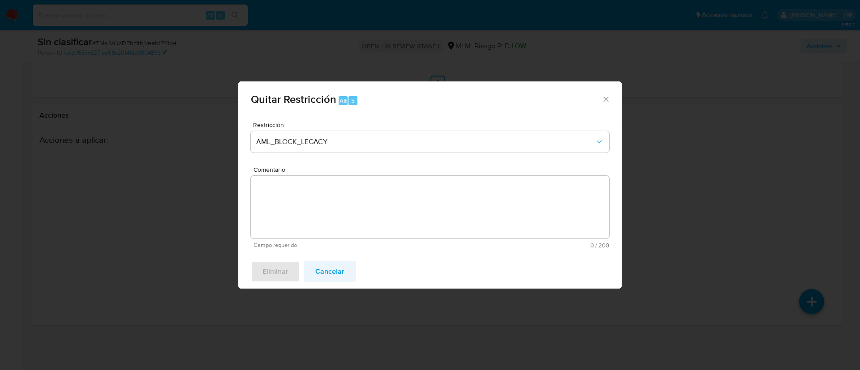
click at [331, 273] on span "Cancelar" at bounding box center [329, 272] width 29 height 20
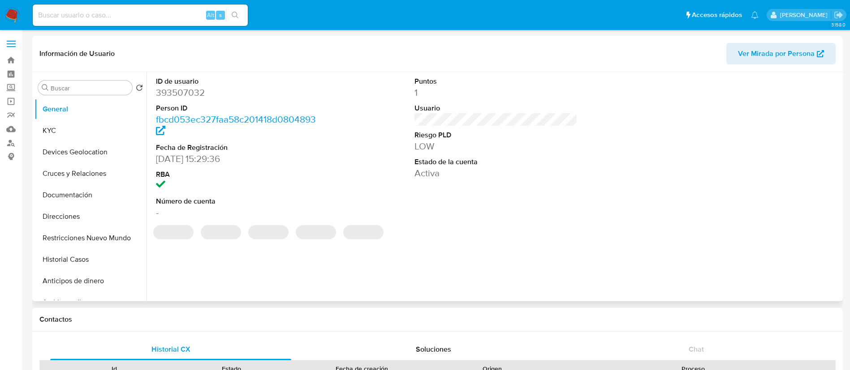
select select "10"
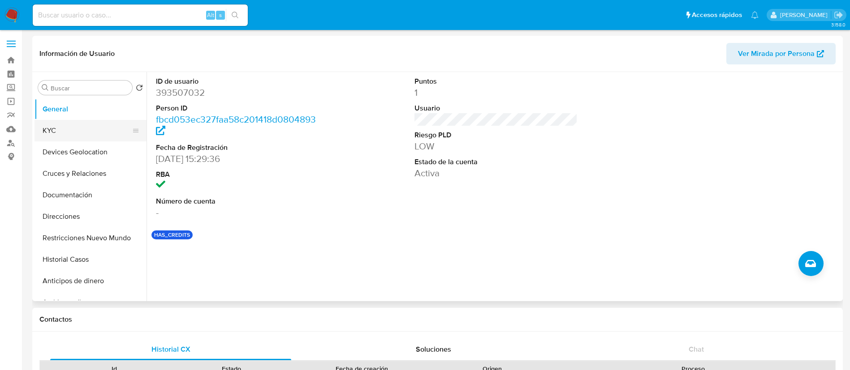
click at [50, 133] on button "KYC" at bounding box center [86, 130] width 105 height 21
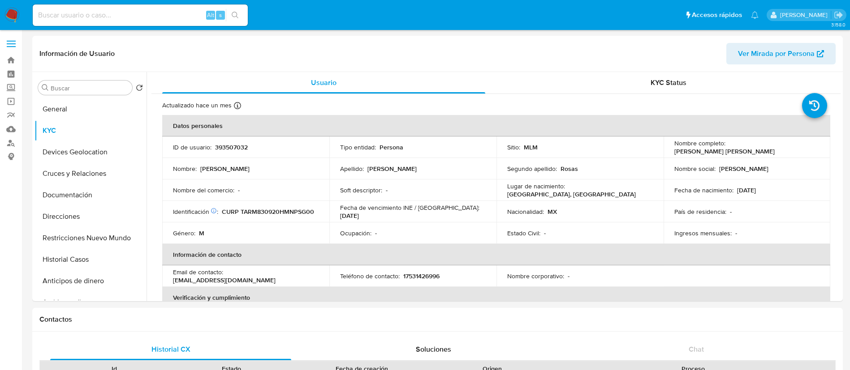
click at [174, 21] on div "Alt s" at bounding box center [140, 14] width 215 height 21
click at [173, 12] on input at bounding box center [140, 15] width 215 height 12
paste input "259919996"
type input "259919996"
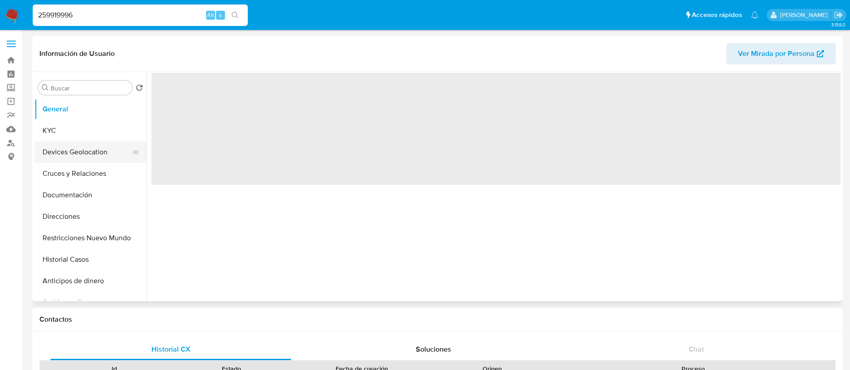
drag, startPoint x: 69, startPoint y: 132, endPoint x: 110, endPoint y: 144, distance: 42.0
click at [70, 132] on button "KYC" at bounding box center [90, 130] width 112 height 21
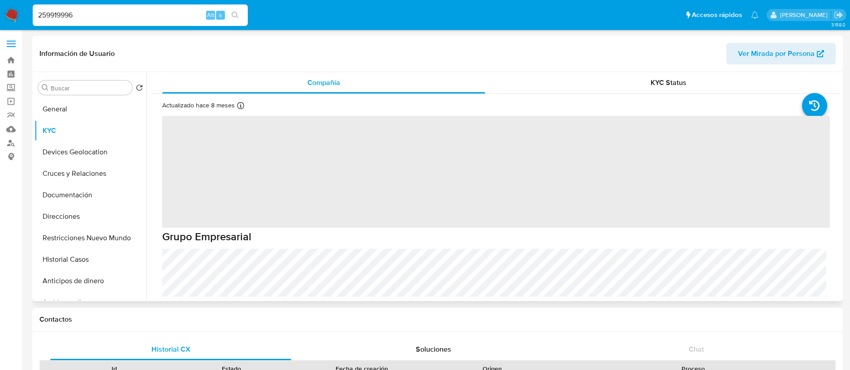
select select "10"
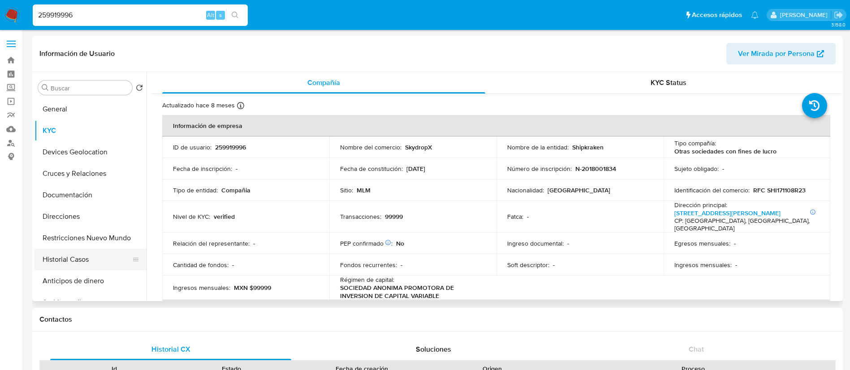
click at [77, 259] on button "Historial Casos" at bounding box center [86, 259] width 105 height 21
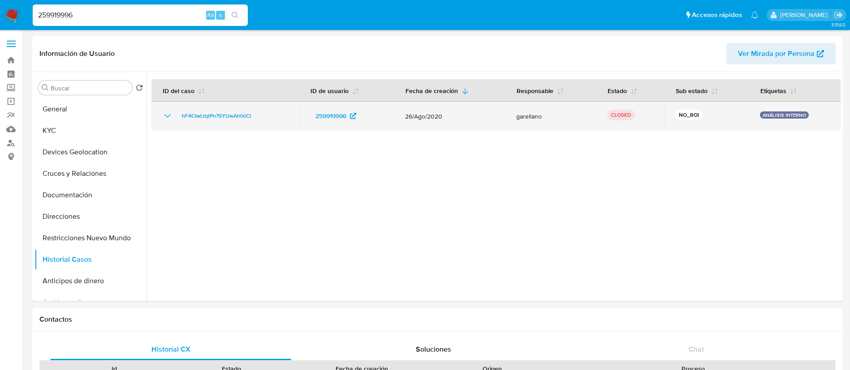
click at [163, 116] on icon "Mostrar/Ocultar" at bounding box center [167, 116] width 11 height 11
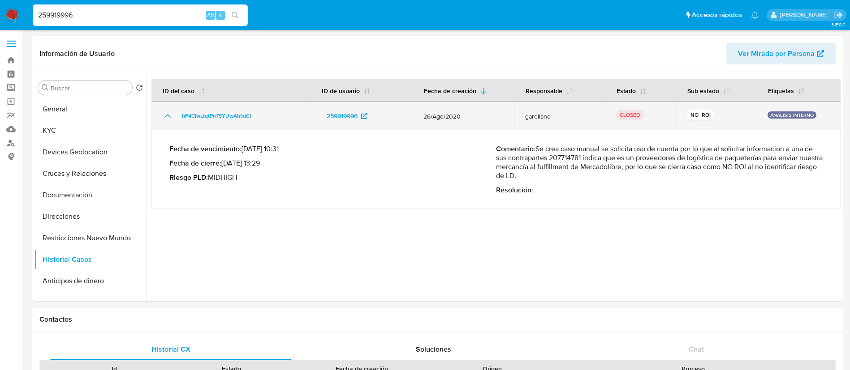
click at [163, 117] on icon "Mostrar/Ocultar" at bounding box center [167, 116] width 11 height 11
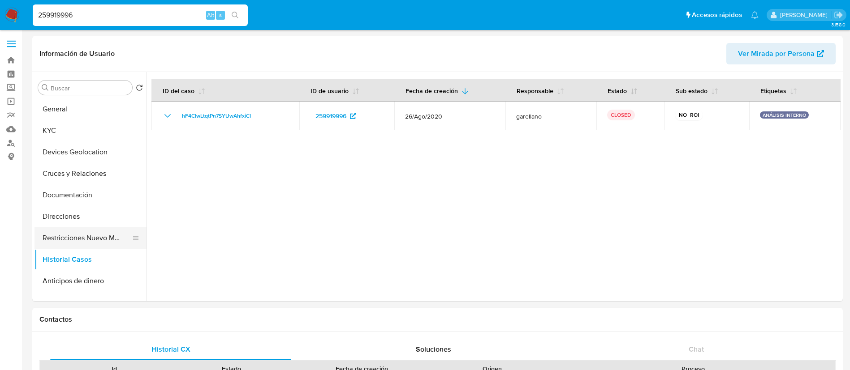
click at [105, 234] on button "Restricciones Nuevo Mundo" at bounding box center [86, 238] width 105 height 21
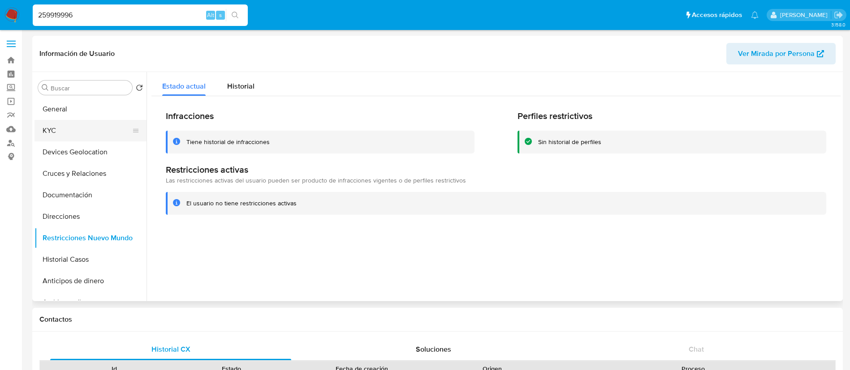
click at [61, 133] on button "KYC" at bounding box center [86, 130] width 105 height 21
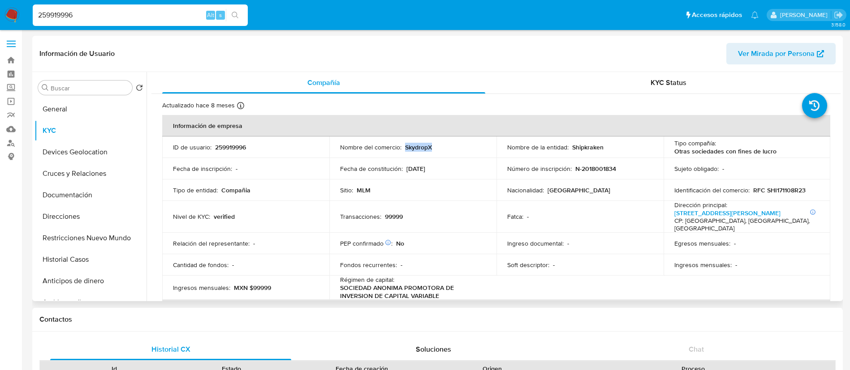
drag, startPoint x: 434, startPoint y: 146, endPoint x: 403, endPoint y: 149, distance: 31.6
click at [403, 149] on div "Nombre del comercio : SkydropX" at bounding box center [413, 147] width 146 height 8
copy p "SkydropX"
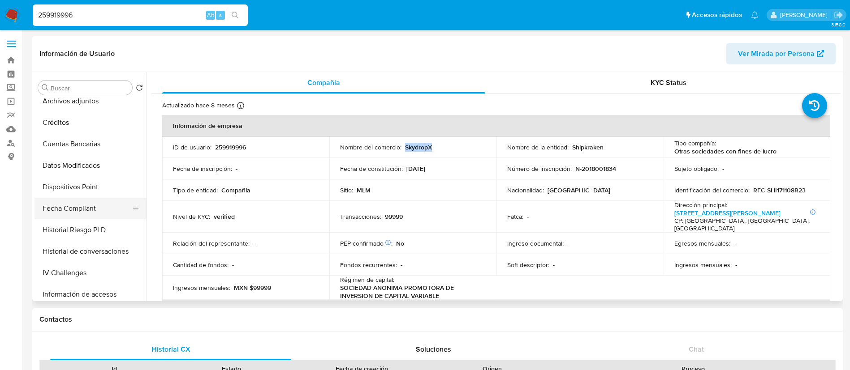
scroll to position [378, 0]
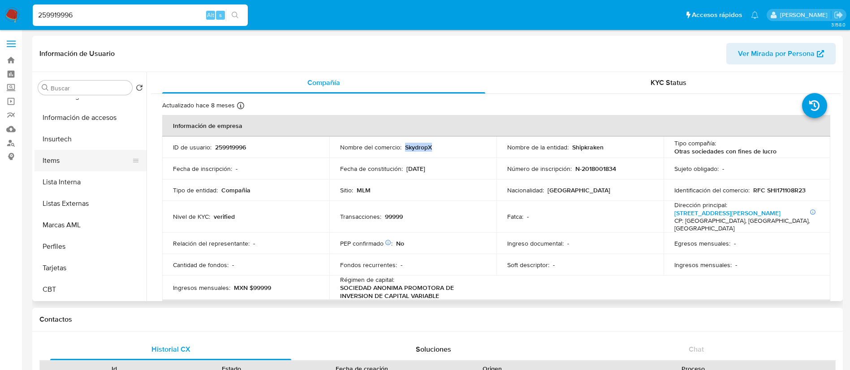
click at [79, 157] on button "Items" at bounding box center [86, 160] width 105 height 21
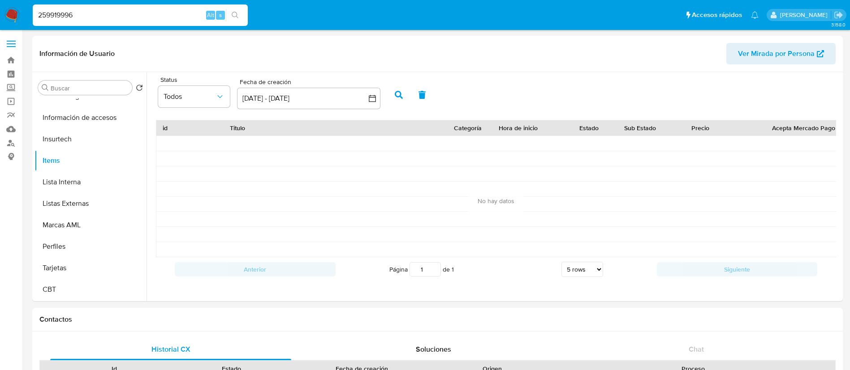
drag, startPoint x: 91, startPoint y: 17, endPoint x: 0, endPoint y: -27, distance: 101.0
paste input "1947046140"
type input "1947046140"
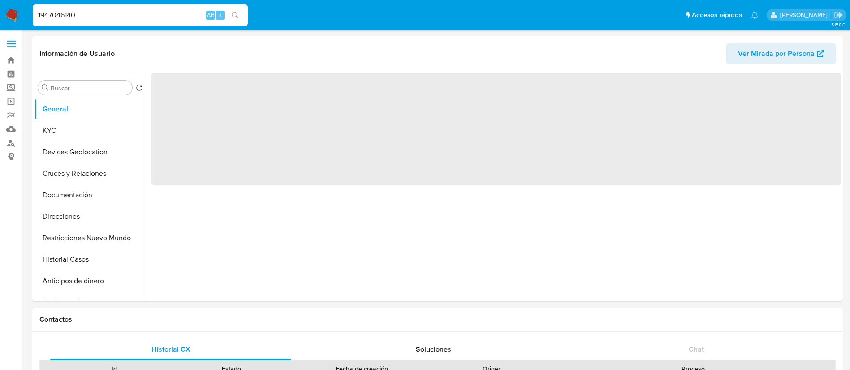
select select "10"
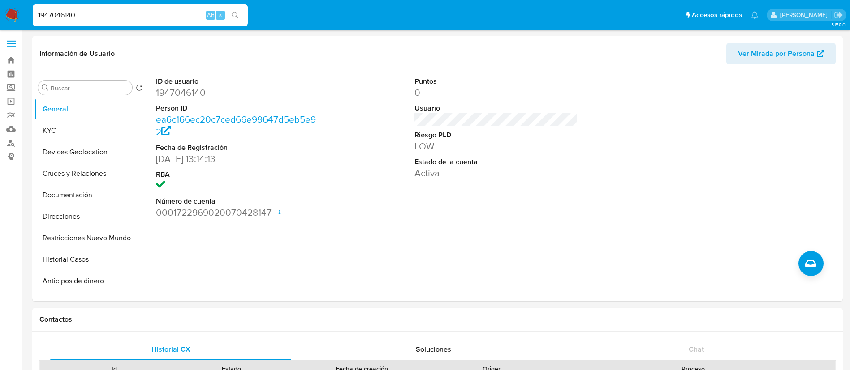
drag, startPoint x: 120, startPoint y: 14, endPoint x: 0, endPoint y: -23, distance: 125.8
click at [64, 135] on button "KYC" at bounding box center [86, 130] width 105 height 21
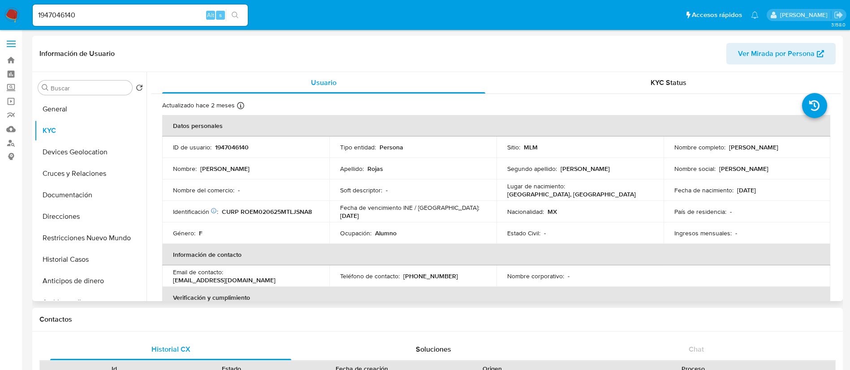
click at [689, 288] on th "Verificación y cumplimiento" at bounding box center [496, 297] width 668 height 21
click at [92, 235] on button "Restricciones Nuevo Mundo" at bounding box center [86, 238] width 105 height 21
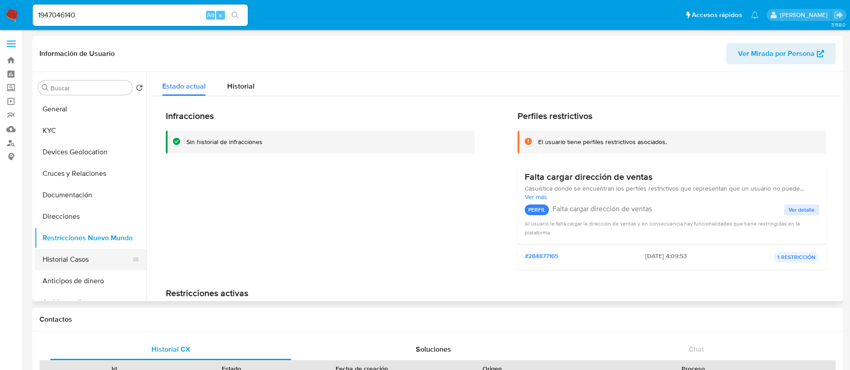
click at [92, 251] on button "Historial Casos" at bounding box center [86, 259] width 105 height 21
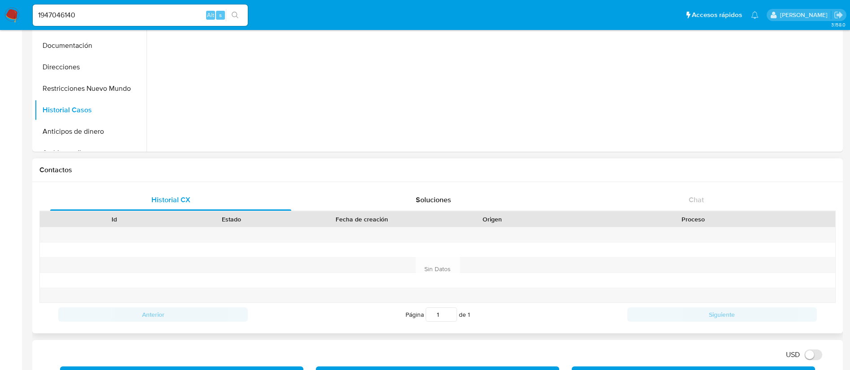
scroll to position [336, 0]
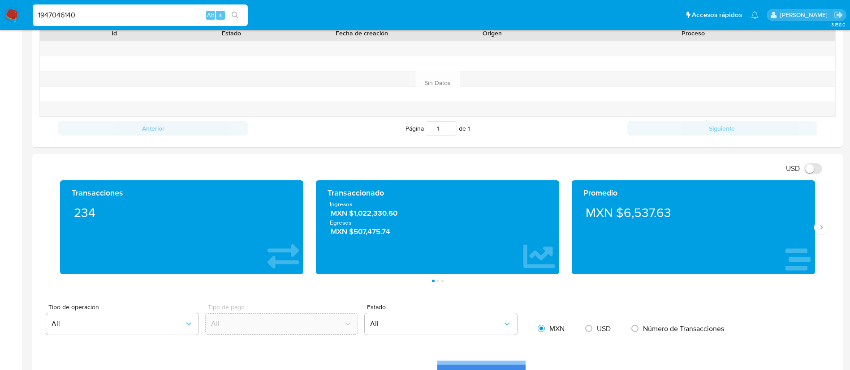
drag, startPoint x: 82, startPoint y: 15, endPoint x: 0, endPoint y: -4, distance: 84.2
click at [0, 0] on html "Pausado Ver notificaciones 1947046140 Alt s Accesos rápidos Presiona las siguie…" at bounding box center [425, 353] width 850 height 1379
paste input "413440376"
type input "1413440376"
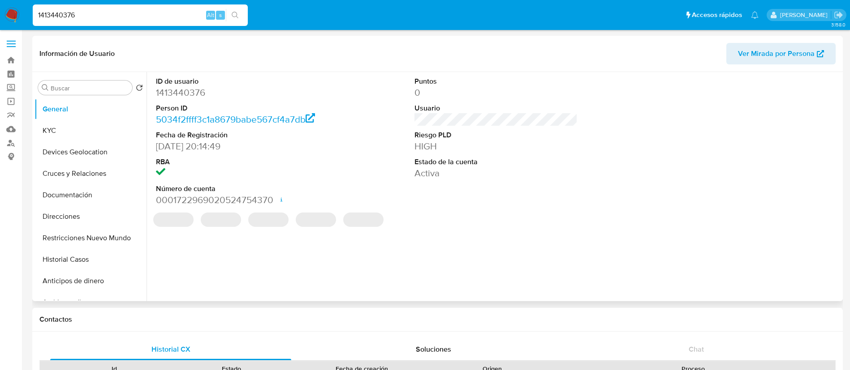
select select "10"
